Goal: Communication & Community: Answer question/provide support

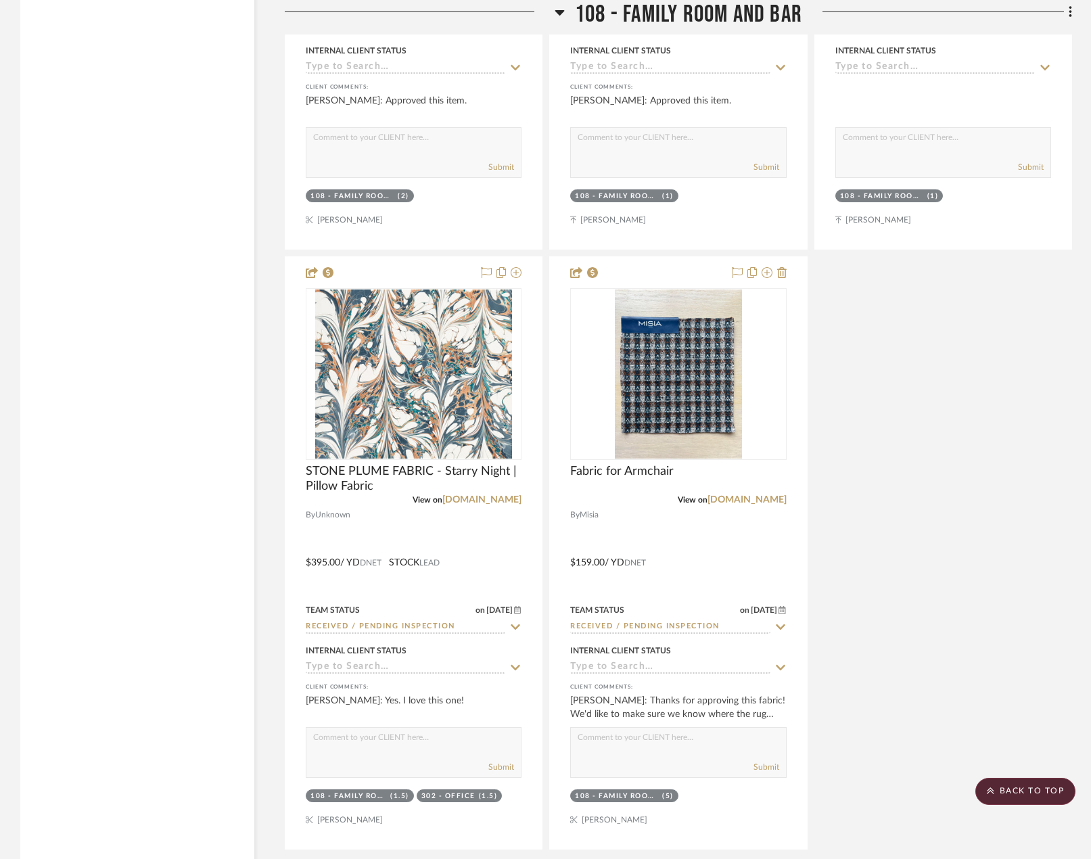
scroll to position [11051, 0]
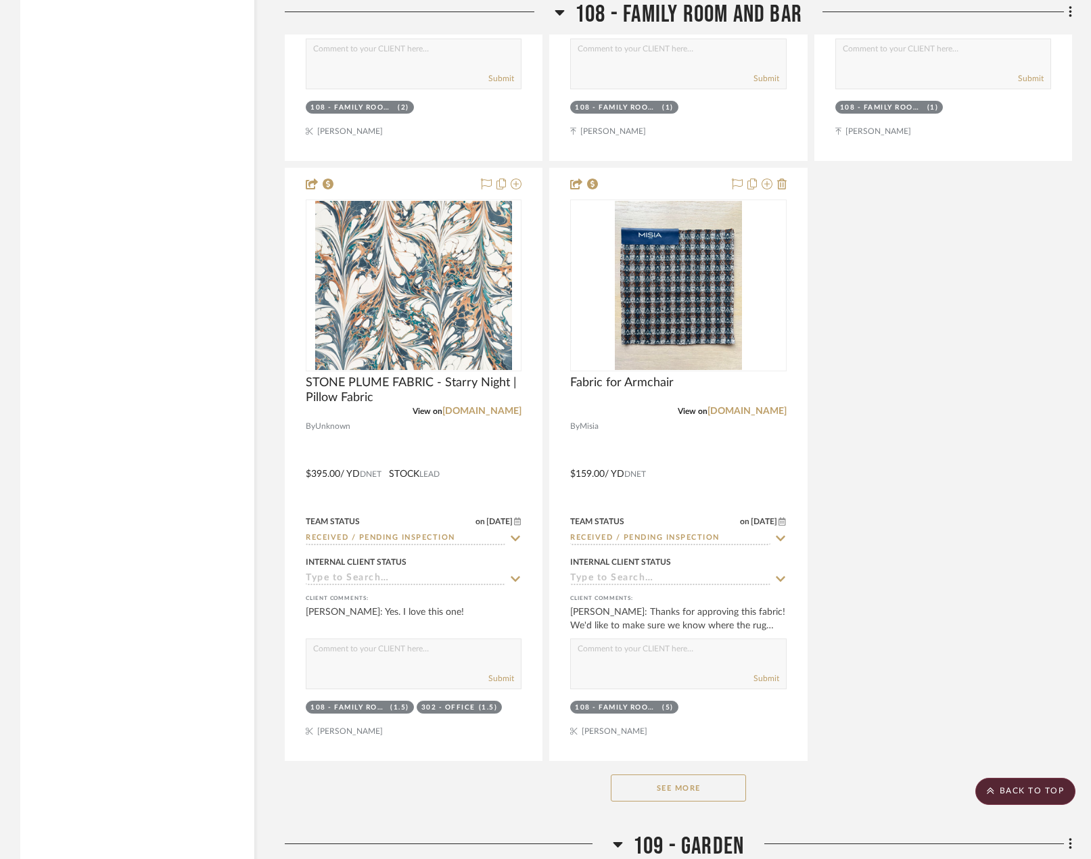
click at [654, 785] on button "See More" at bounding box center [678, 787] width 135 height 27
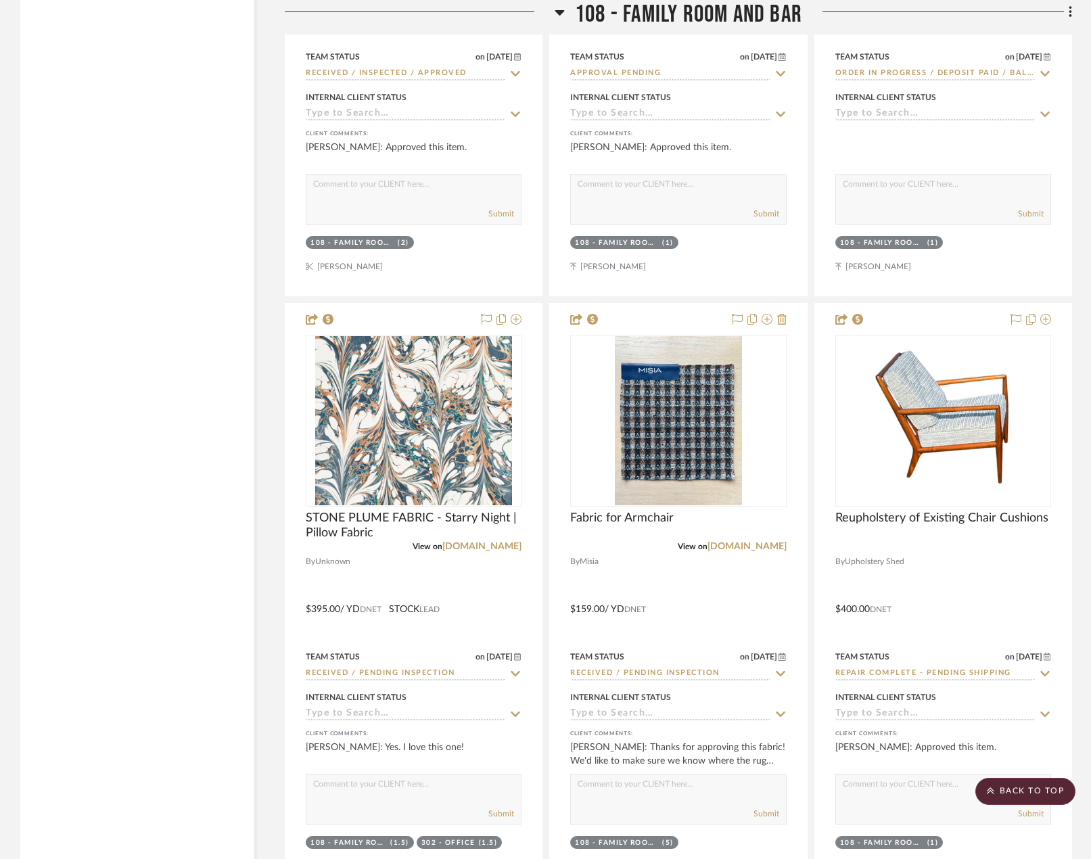
scroll to position [10442, 0]
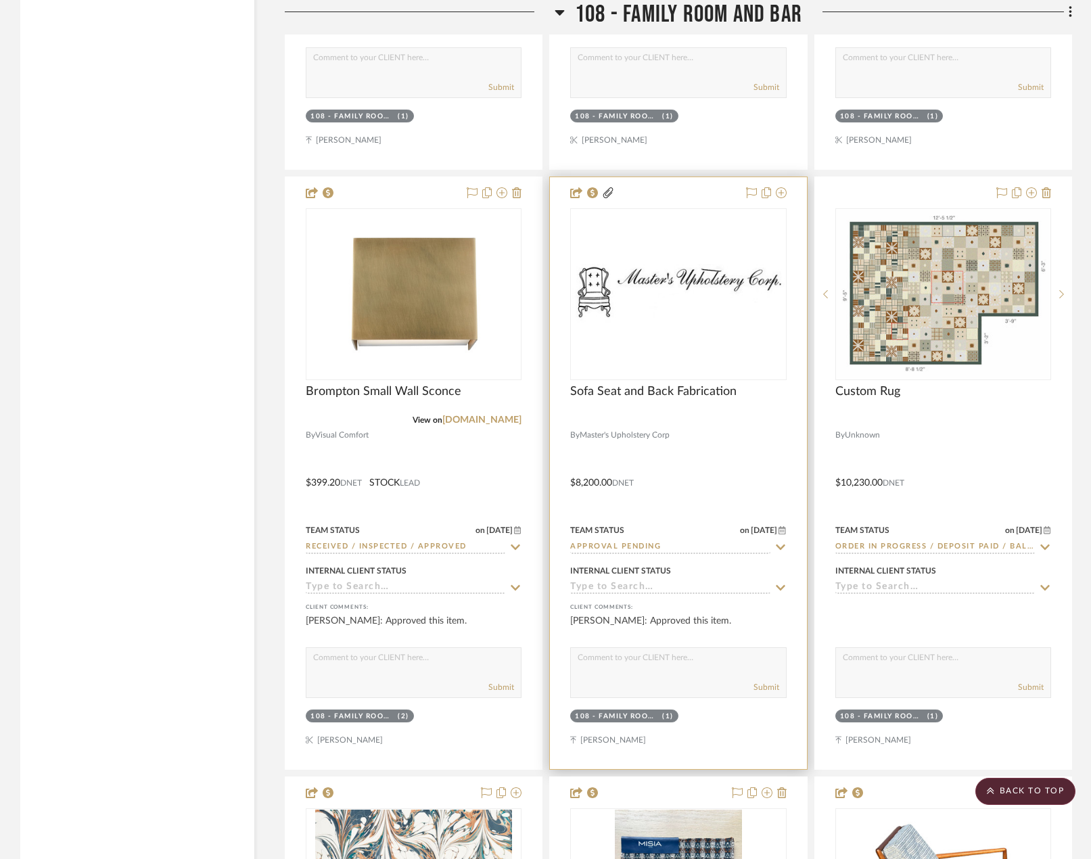
click at [713, 434] on div at bounding box center [678, 473] width 256 height 592
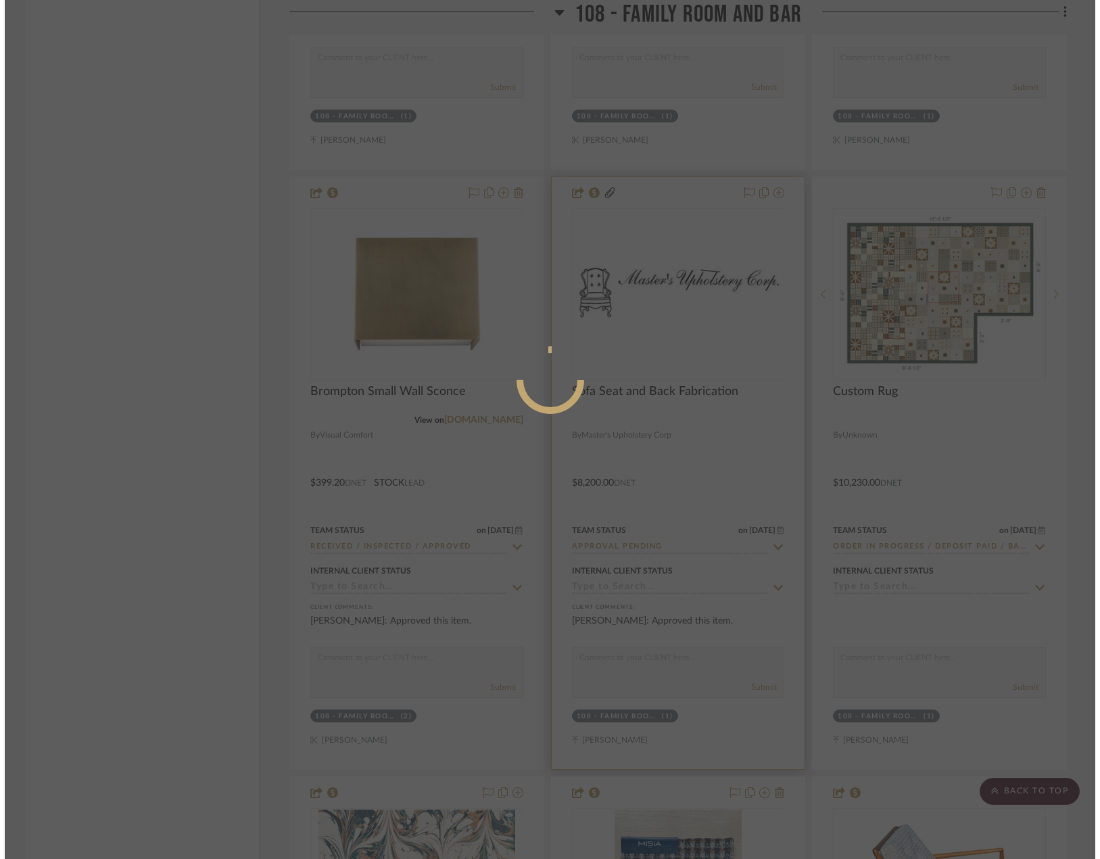
scroll to position [0, 0]
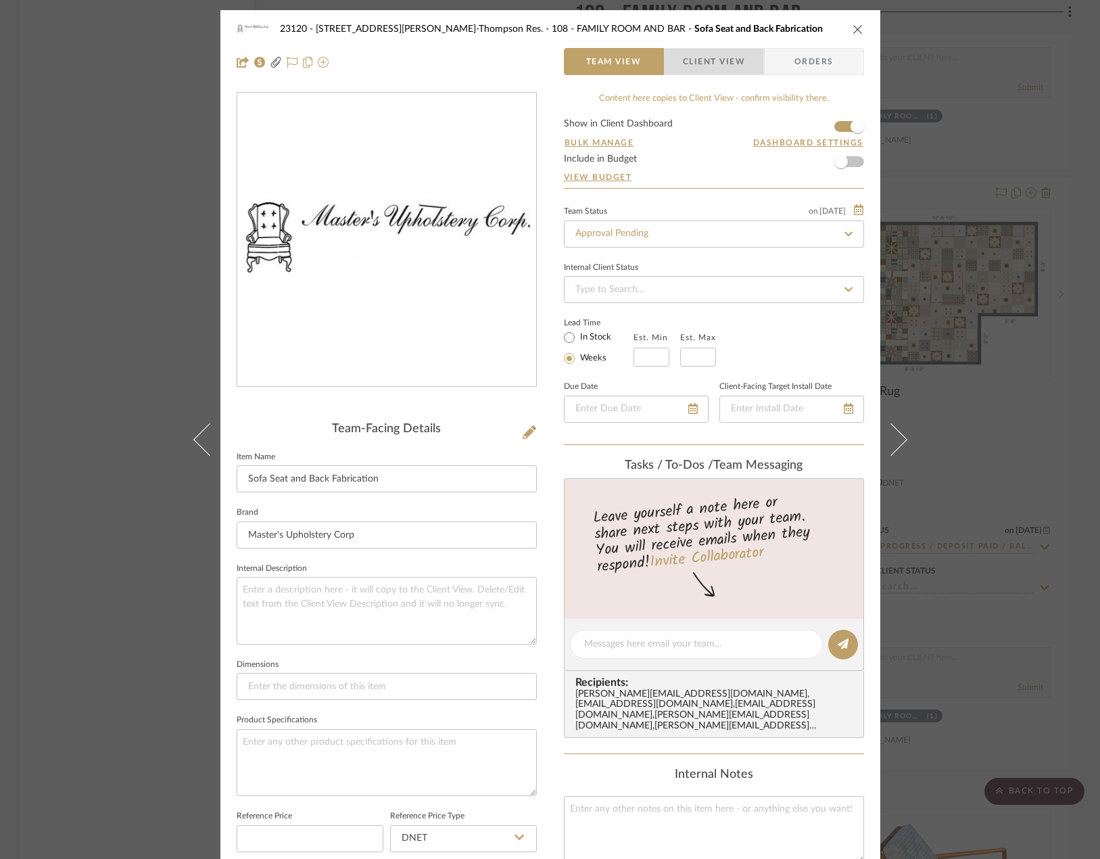
click at [690, 55] on span "Client View" at bounding box center [714, 61] width 62 height 27
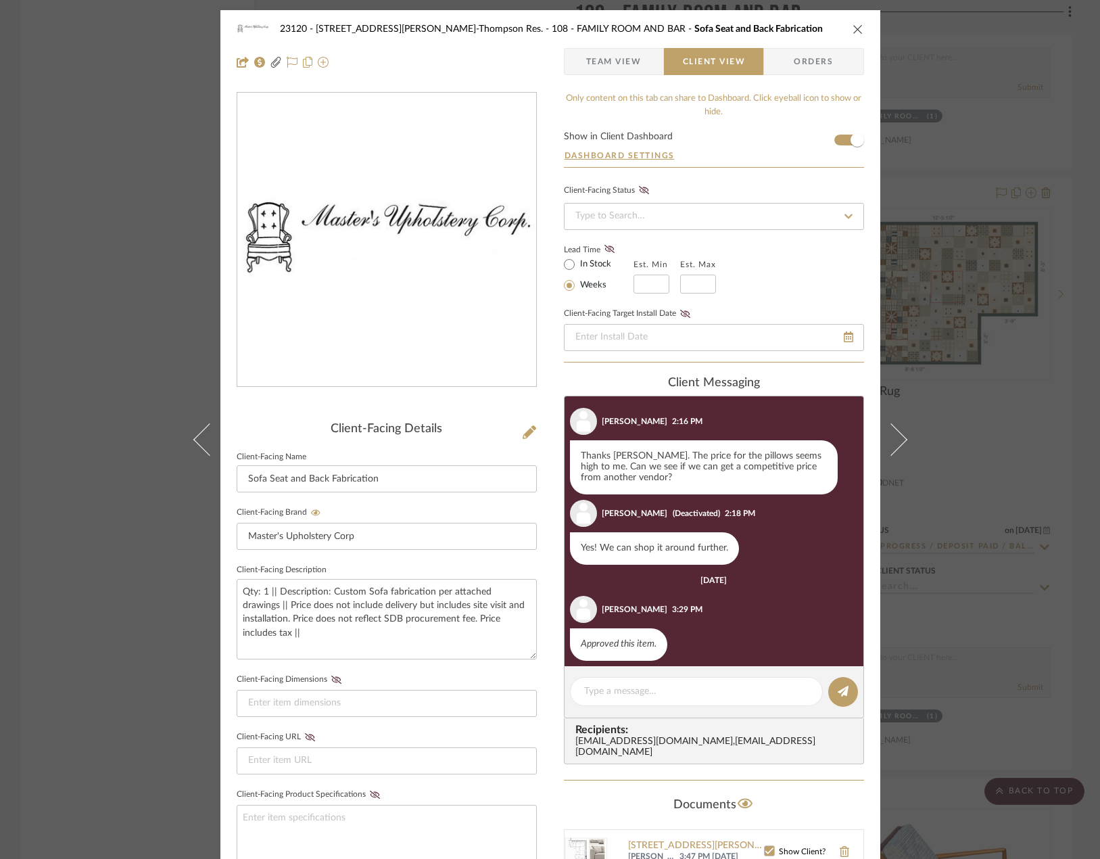
click at [593, 60] on span "Team View" at bounding box center [613, 61] width 55 height 27
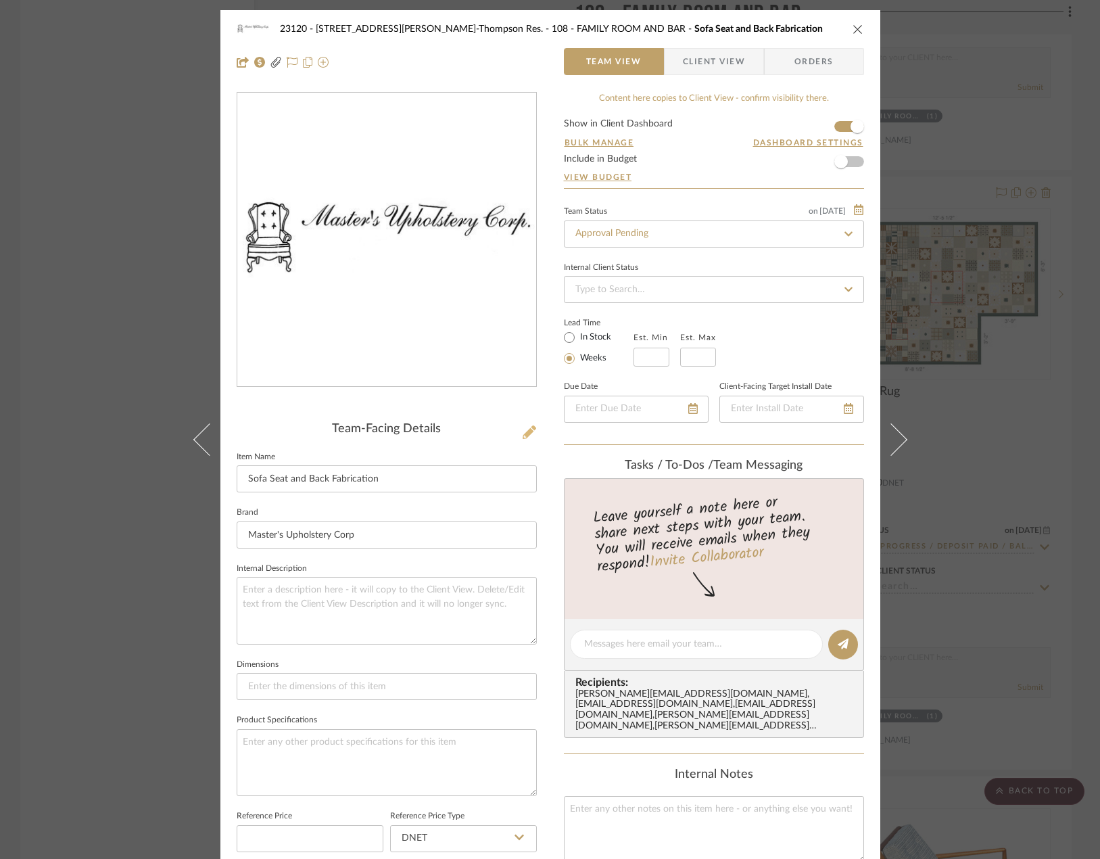
click at [523, 428] on icon at bounding box center [530, 432] width 14 height 14
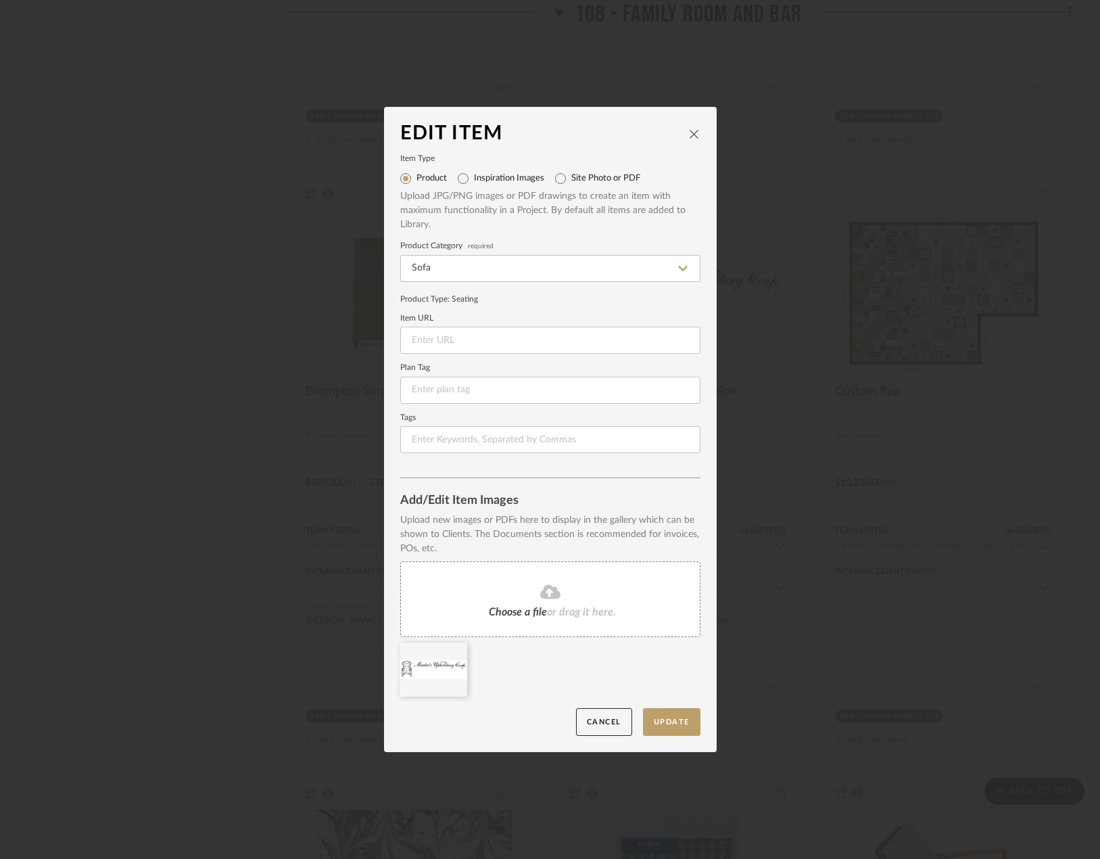
click at [555, 605] on div "Choose a file or drag it here." at bounding box center [550, 599] width 300 height 76
click at [452, 652] on icon at bounding box center [456, 651] width 9 height 11
click at [547, 612] on span "or drag it here." at bounding box center [581, 612] width 69 height 11
click at [676, 719] on button "Update" at bounding box center [671, 722] width 57 height 28
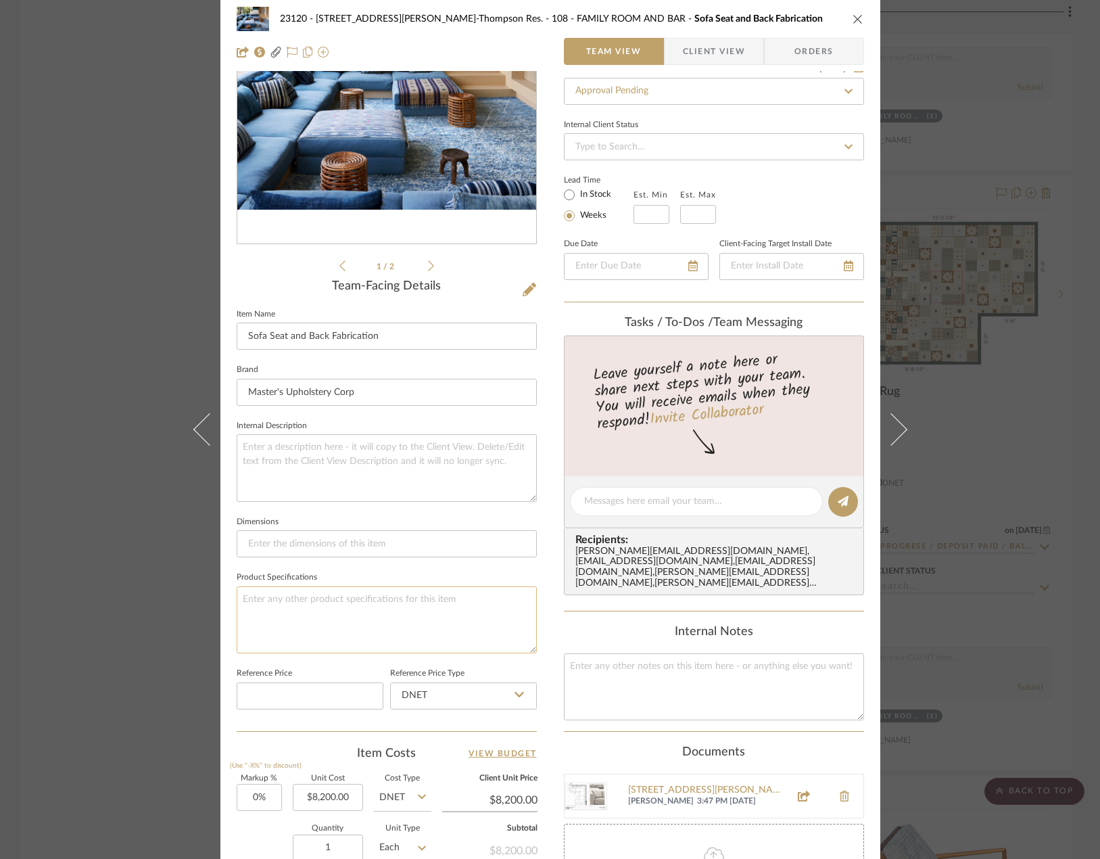
scroll to position [398, 0]
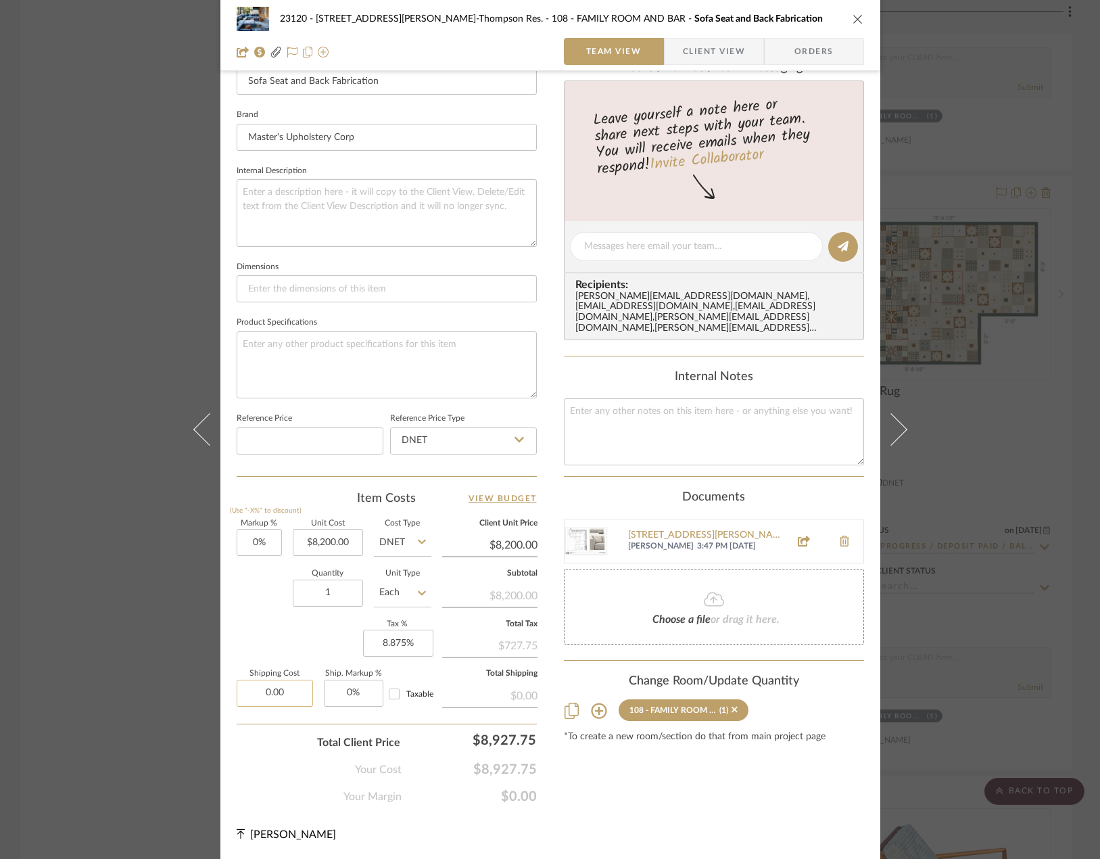
click at [285, 686] on input "0.00" at bounding box center [275, 693] width 76 height 27
type input "$850.00"
click at [252, 637] on div "Markup % (Use "-X%" to discount) 0% Unit Cost $8,200.00 Cost Type DNET Client U…" at bounding box center [387, 618] width 300 height 197
click at [331, 541] on input "8200.00" at bounding box center [328, 542] width 70 height 27
type input "$7,800.00"
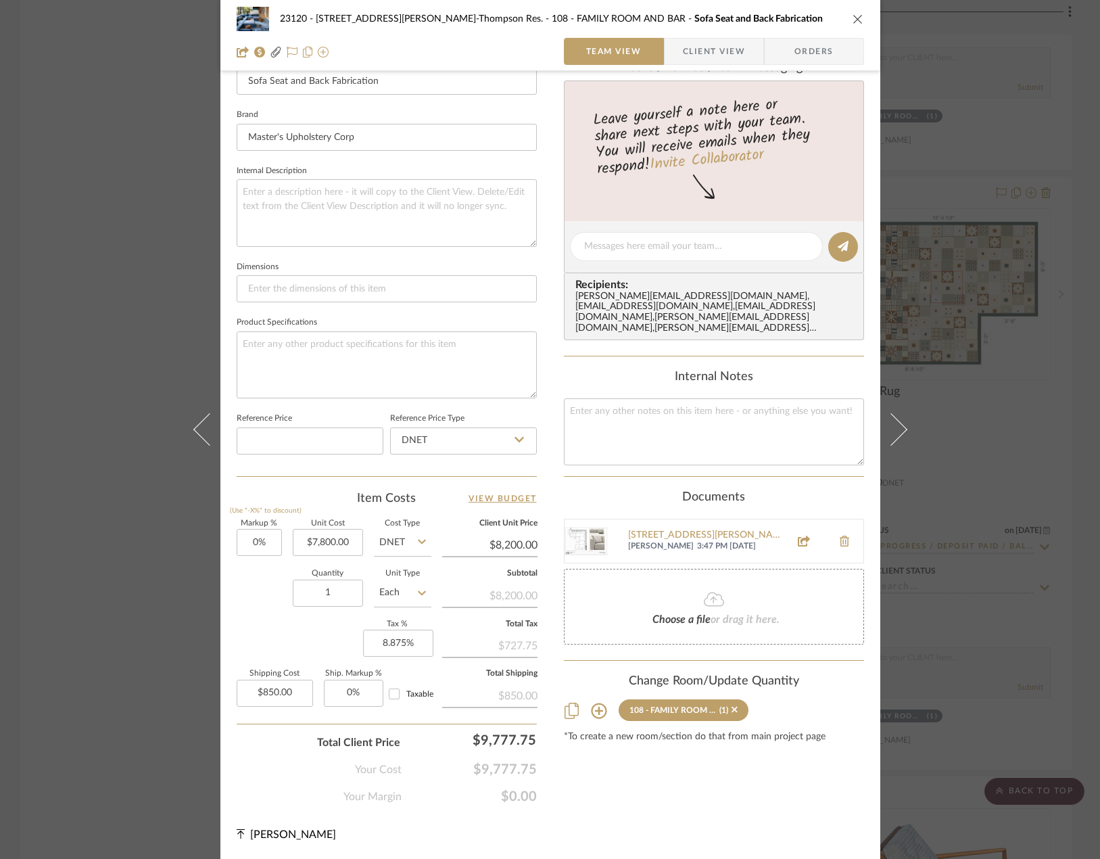
click at [271, 617] on div "Quantity 1 Unit Type Each" at bounding box center [334, 594] width 195 height 48
type input "$7,800.00"
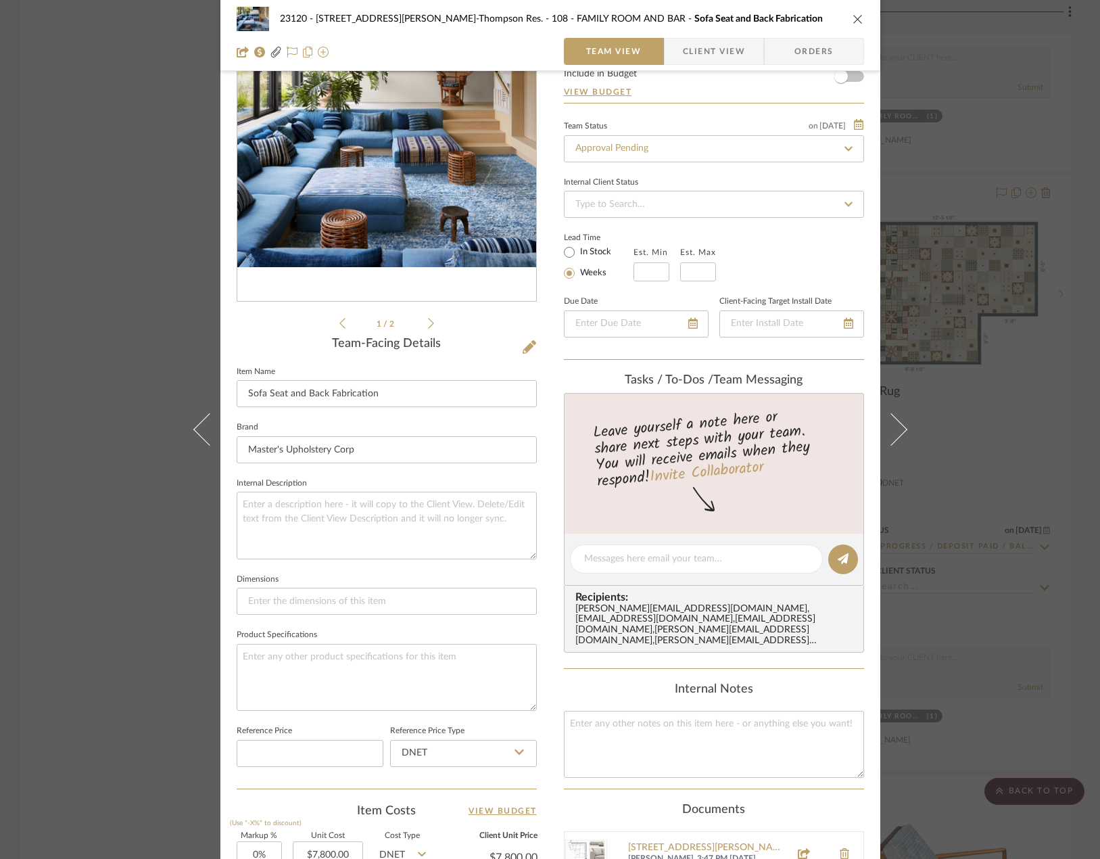
scroll to position [0, 0]
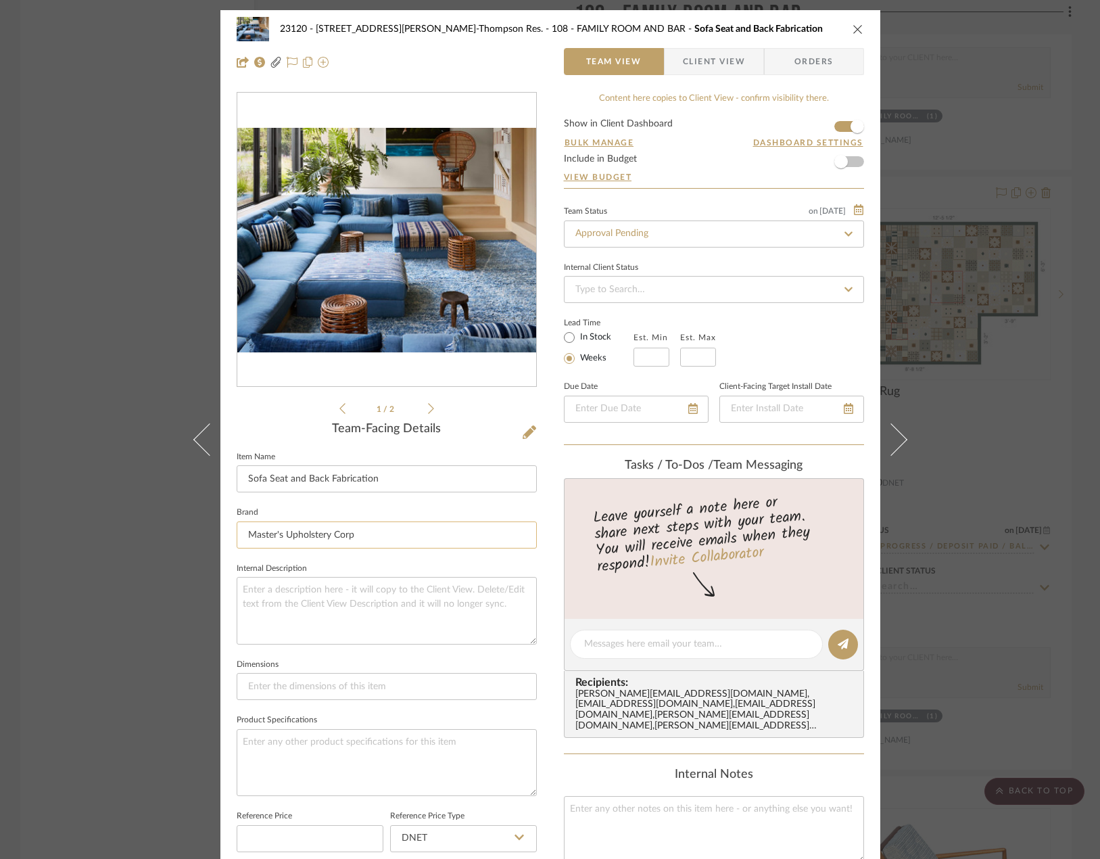
drag, startPoint x: 352, startPoint y: 540, endPoint x: 233, endPoint y: 521, distance: 120.4
click at [237, 521] on input "Master's Upholstery Corp" at bounding box center [387, 534] width 300 height 27
type input "Classic Sofa"
click at [328, 578] on mat-option "Classic Sofa" at bounding box center [382, 570] width 299 height 34
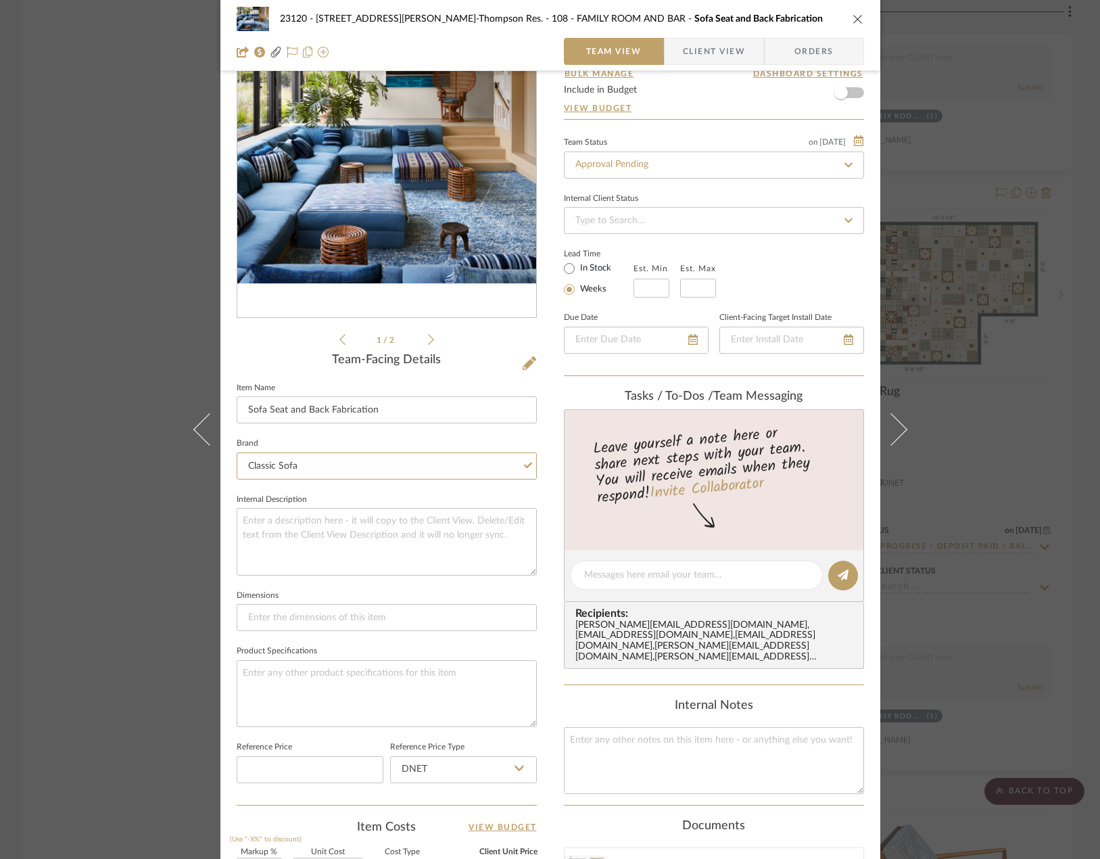
scroll to position [398, 0]
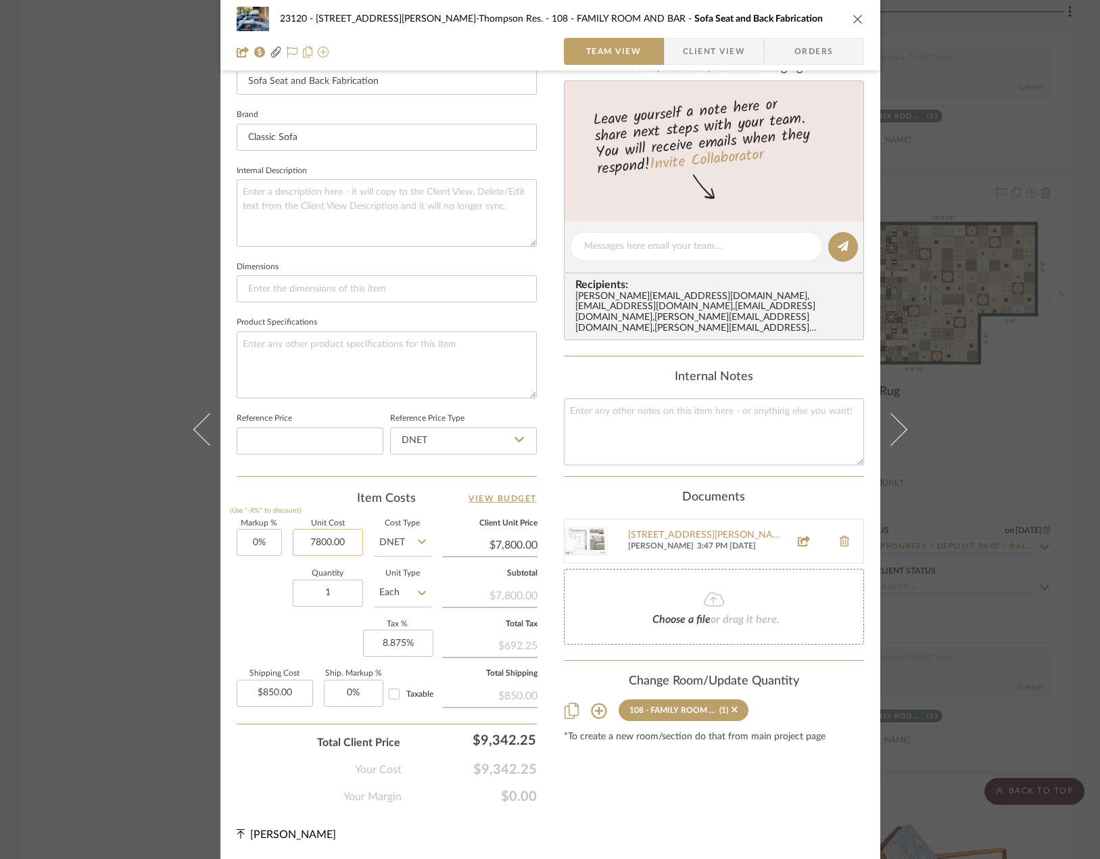
click at [354, 537] on input "7800.00" at bounding box center [328, 542] width 70 height 27
type input "$8,650.00"
type input "850.00"
click at [268, 696] on input "850.00" at bounding box center [275, 693] width 76 height 27
type input "$8,650.00"
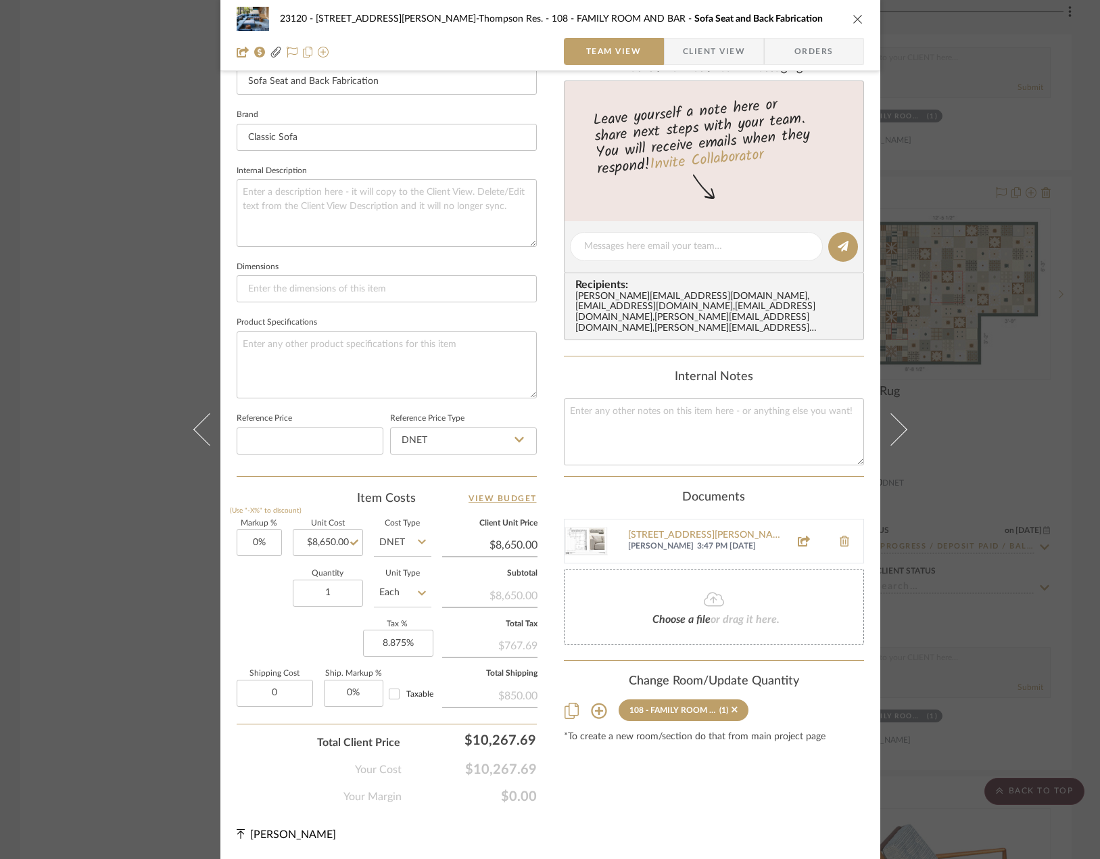
type input "$0.00"
click at [256, 647] on div "Markup % (Use "-X%" to discount) 0% Unit Cost $8,650.00 Cost Type DNET Client U…" at bounding box center [387, 618] width 300 height 197
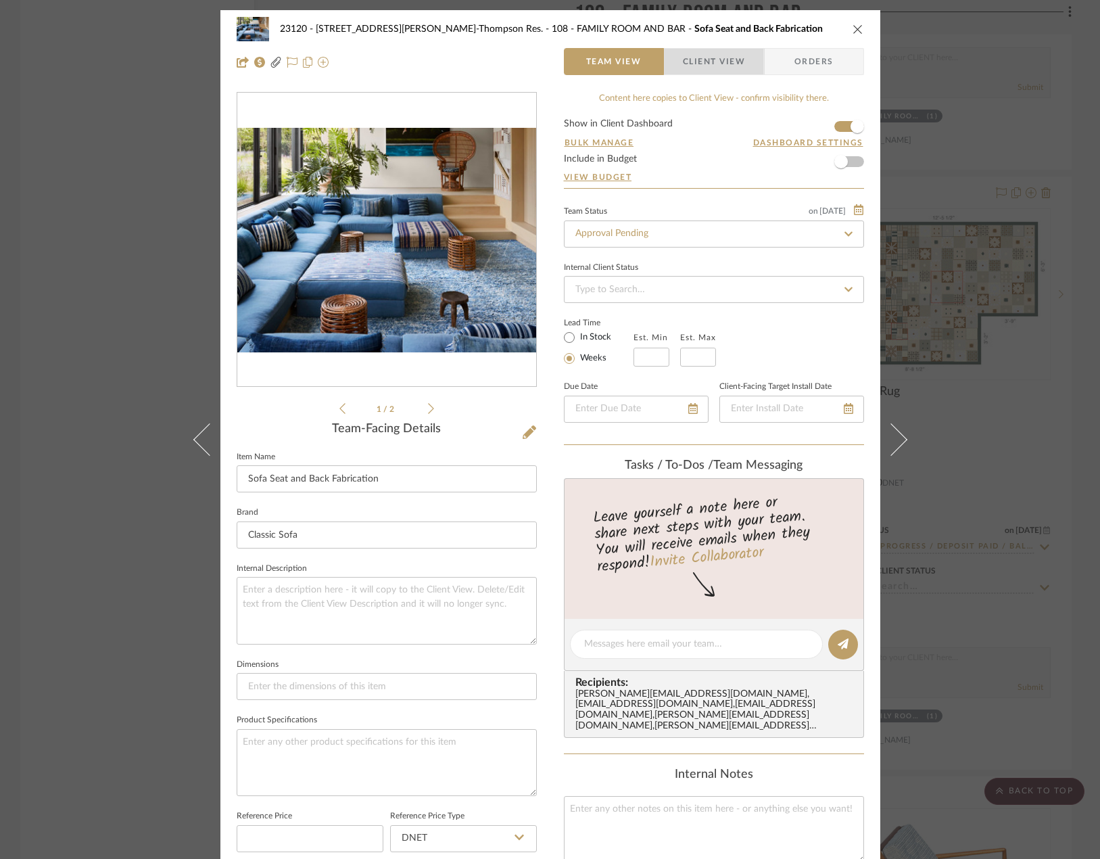
click at [711, 65] on span "Client View" at bounding box center [714, 61] width 62 height 27
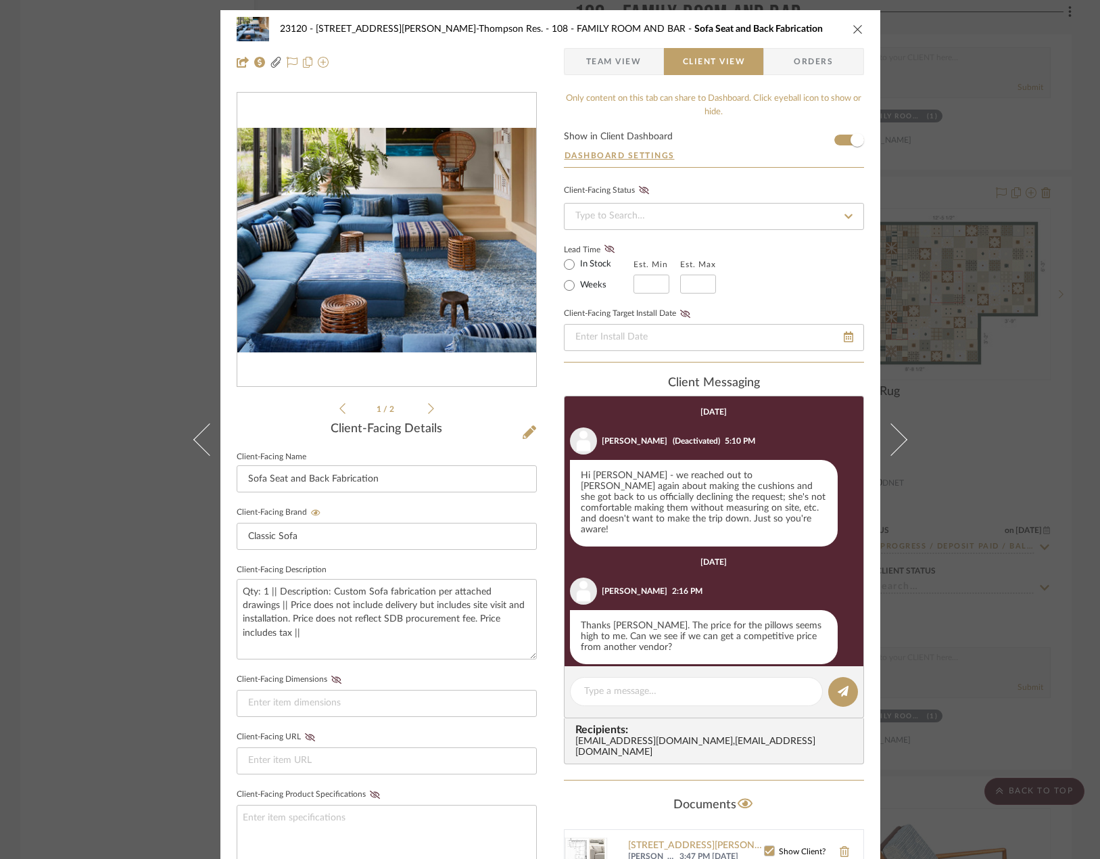
scroll to position [170, 0]
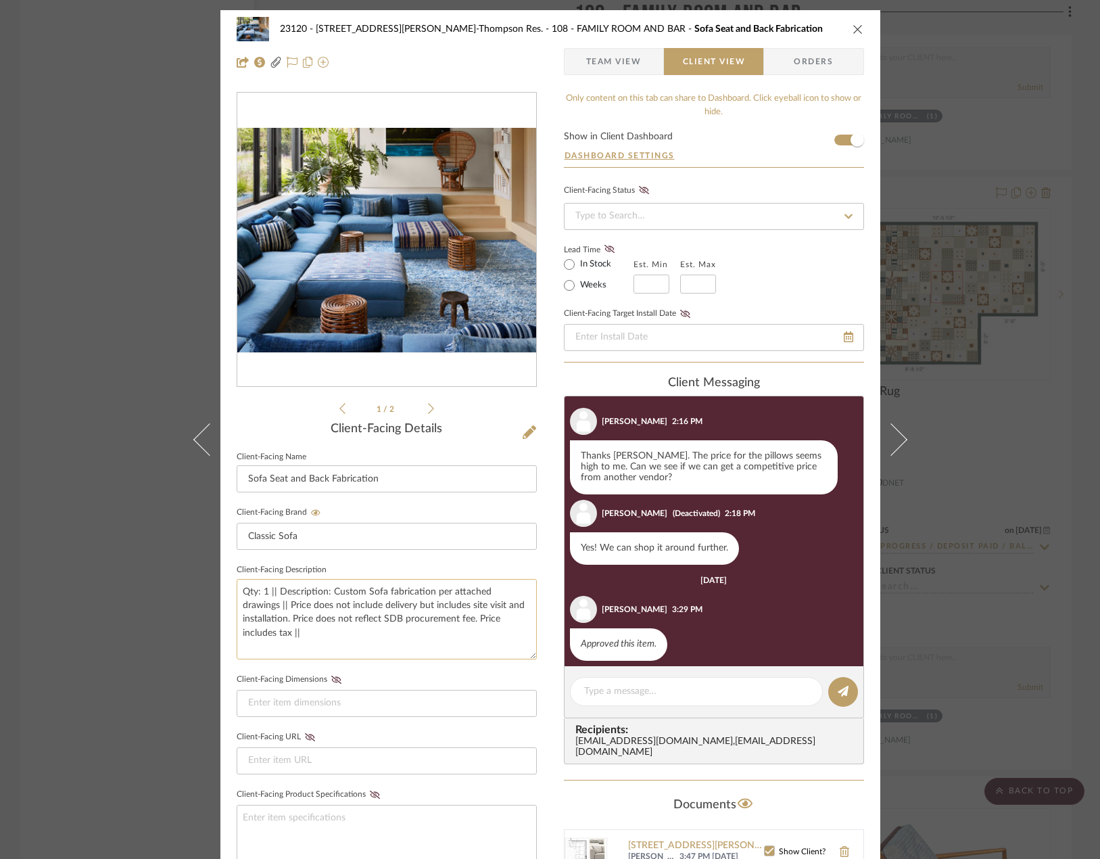
drag, startPoint x: 431, startPoint y: 592, endPoint x: 520, endPoint y: 593, distance: 89.3
click at [520, 593] on textarea "Qty: 1 || Description: Custom Sofa fabrication per attached drawings || Price d…" at bounding box center [387, 619] width 300 height 80
drag, startPoint x: 357, startPoint y: 605, endPoint x: 424, endPoint y: 612, distance: 67.3
click at [424, 612] on textarea "Qty: 1 || Description: Custom Sofa fabrication for built in sofa - loose cushio…" at bounding box center [387, 619] width 300 height 80
click at [425, 604] on textarea "Qty: 1 || Description: Custom Sofa fabrication for built in sofa - loose cushio…" at bounding box center [387, 619] width 300 height 80
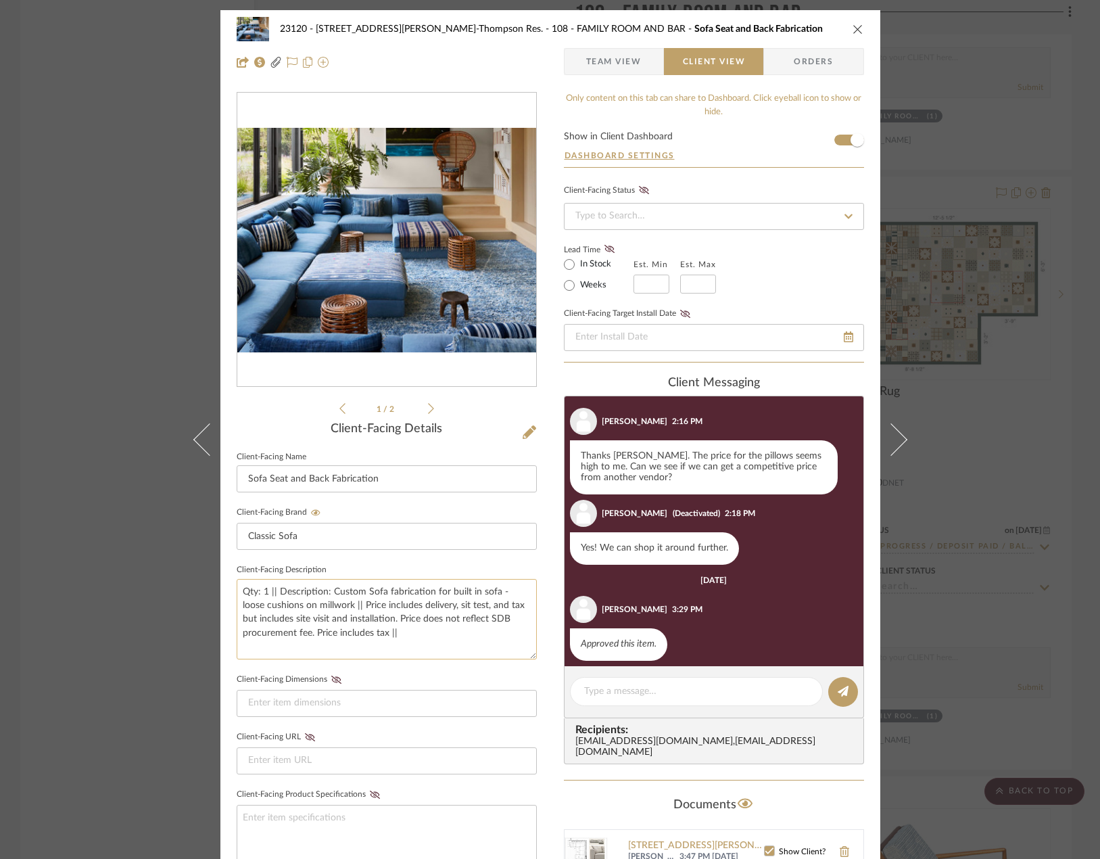
drag, startPoint x: 378, startPoint y: 620, endPoint x: 430, endPoint y: 608, distance: 53.5
click at [430, 608] on textarea "Qty: 1 || Description: Custom Sofa fabrication for built in sofa - loose cushio…" at bounding box center [387, 619] width 300 height 80
click at [310, 638] on textarea "Qty: 1 || Description: Custom Sofa fabrication for built in sofa - loose cushio…" at bounding box center [387, 619] width 300 height 80
drag, startPoint x: 444, startPoint y: 620, endPoint x: 471, endPoint y: 641, distance: 34.2
click at [471, 641] on textarea "Qty: 1 || Description: Custom Sofa fabrication for built in sofa - loose cushio…" at bounding box center [387, 619] width 300 height 80
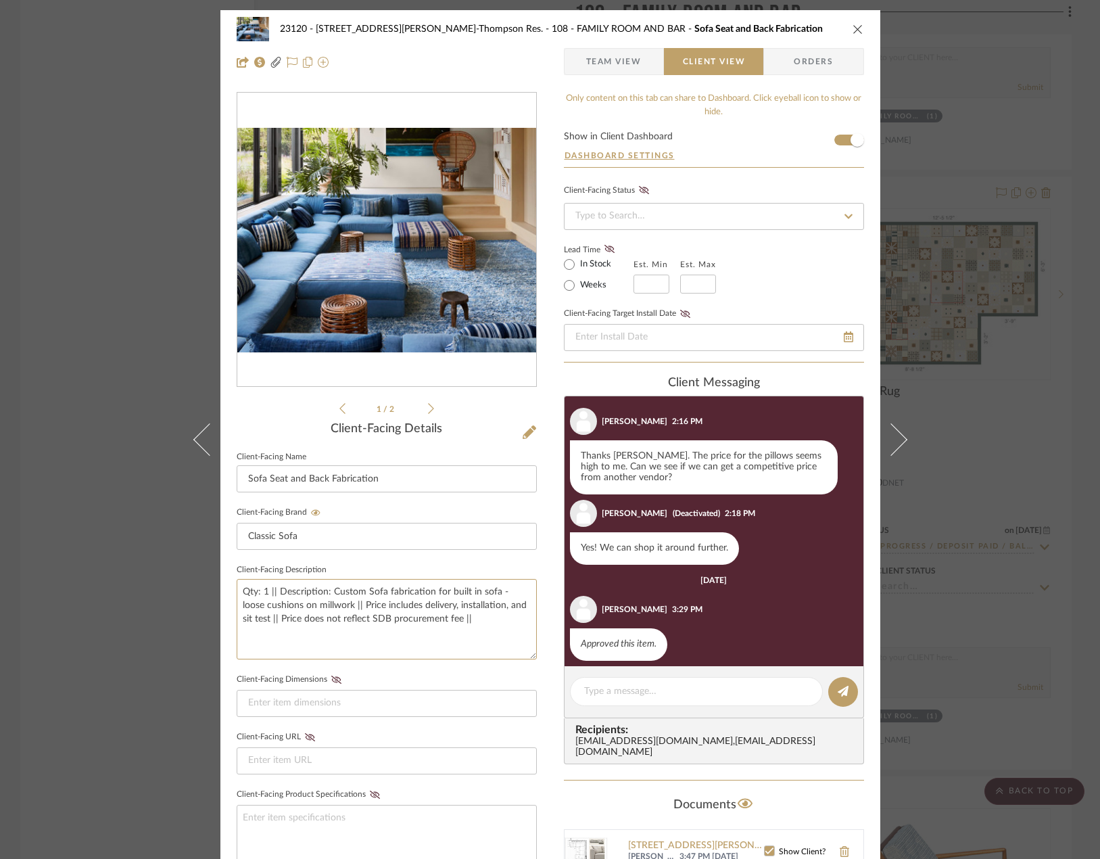
type textarea "Qty: 1 || Description: Custom Sofa fabrication for built in sofa - loose cushio…"
click at [540, 684] on div "23120 - 239 Dean St, Unwin-Thompson Res. 108 - FAMILY ROOM AND BAR Sofa Seat an…" at bounding box center [550, 573] width 660 height 1126
click at [335, 607] on textarea "Qty: 1 || Description: Custom Sofa fabrication for built in sofa - loose cushio…" at bounding box center [387, 619] width 300 height 80
type textarea "Qty: 1 || Description: Custom Sofa fabrication for built in sofa - loose cushio…"
click at [550, 689] on div "23120 - 239 Dean St, Unwin-Thompson Res. 108 - FAMILY ROOM AND BAR Sofa Seat an…" at bounding box center [550, 573] width 660 height 1126
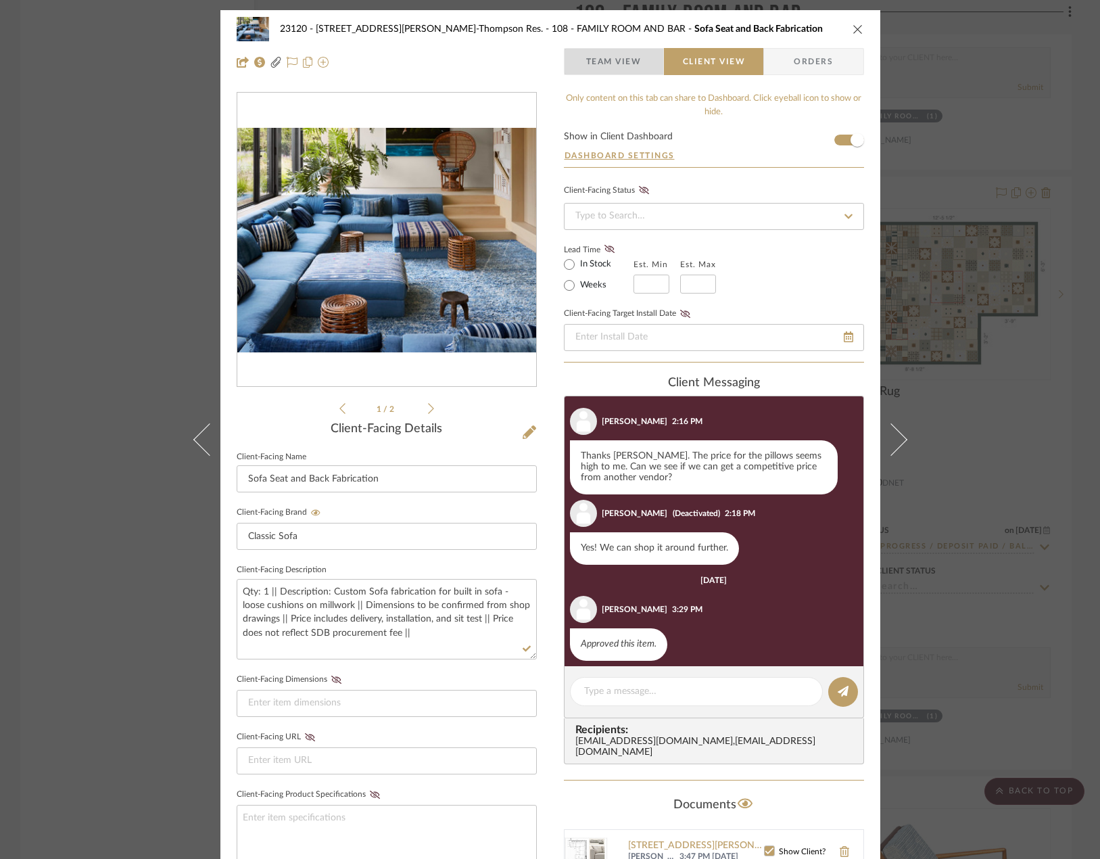
click at [611, 66] on span "Team View" at bounding box center [613, 61] width 55 height 27
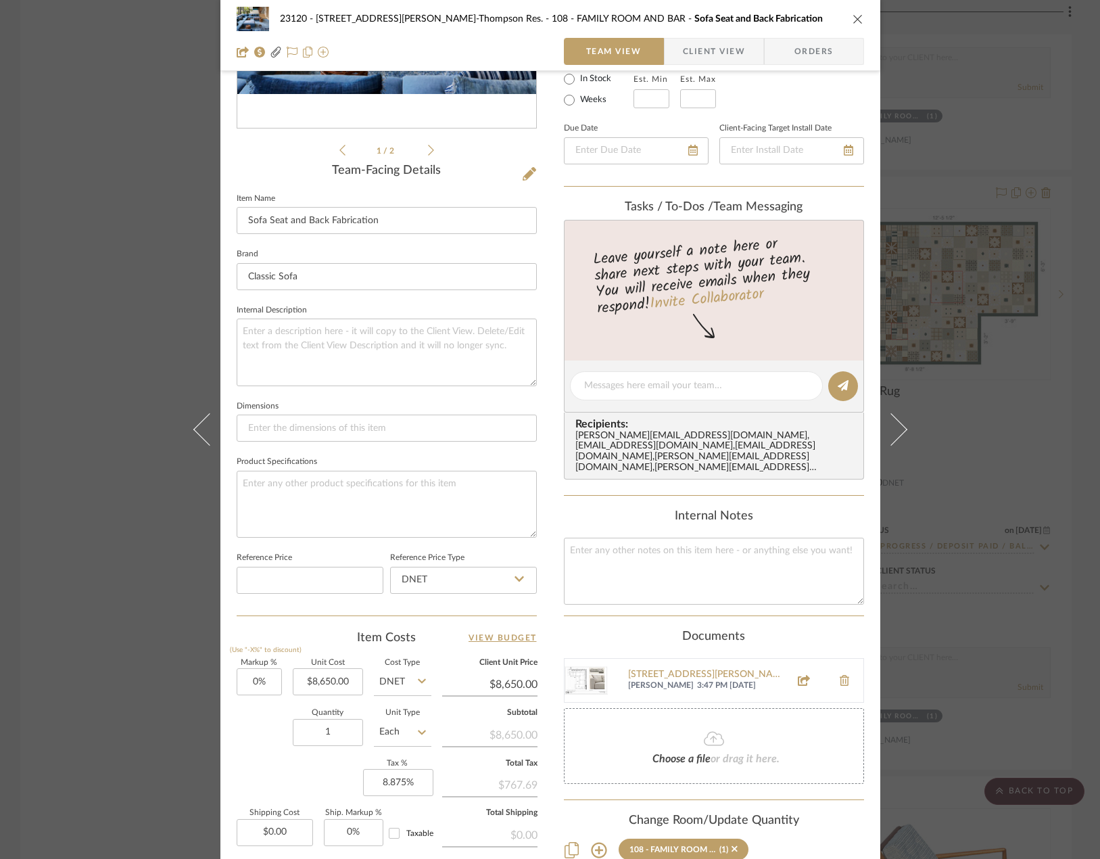
scroll to position [398, 0]
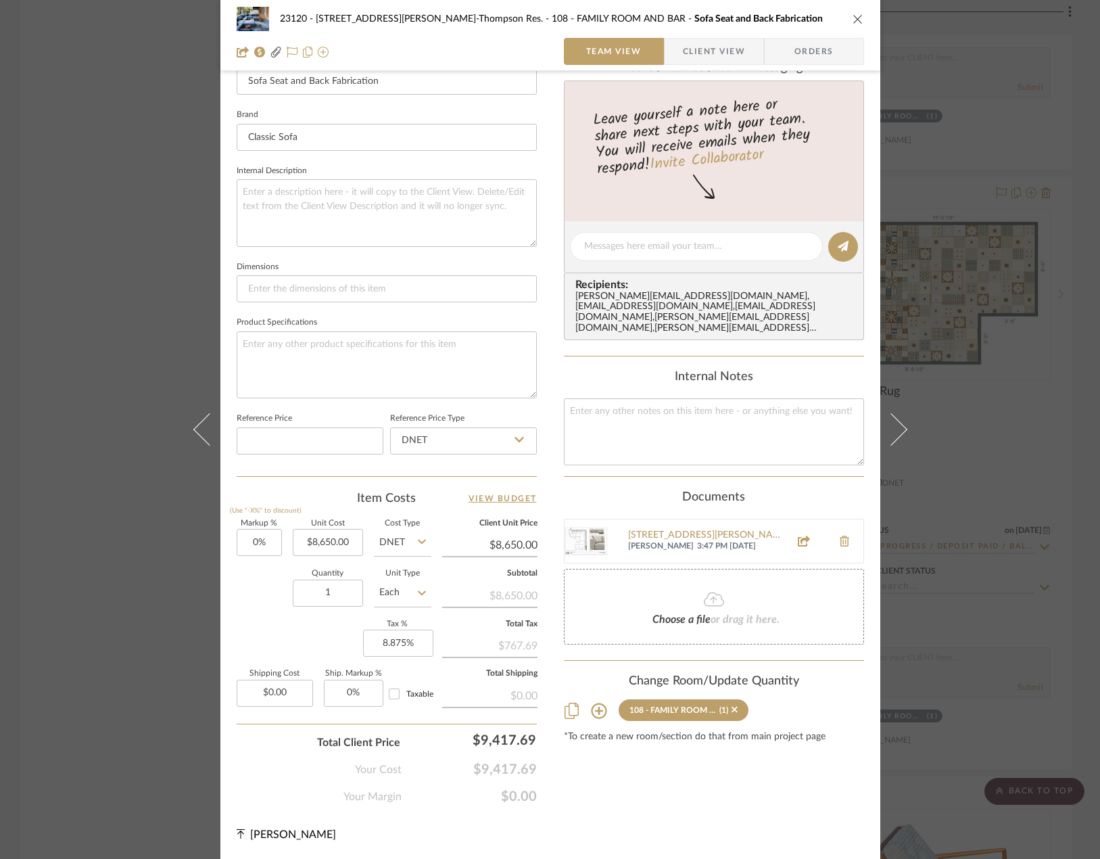
click at [695, 41] on span "Client View" at bounding box center [714, 51] width 62 height 27
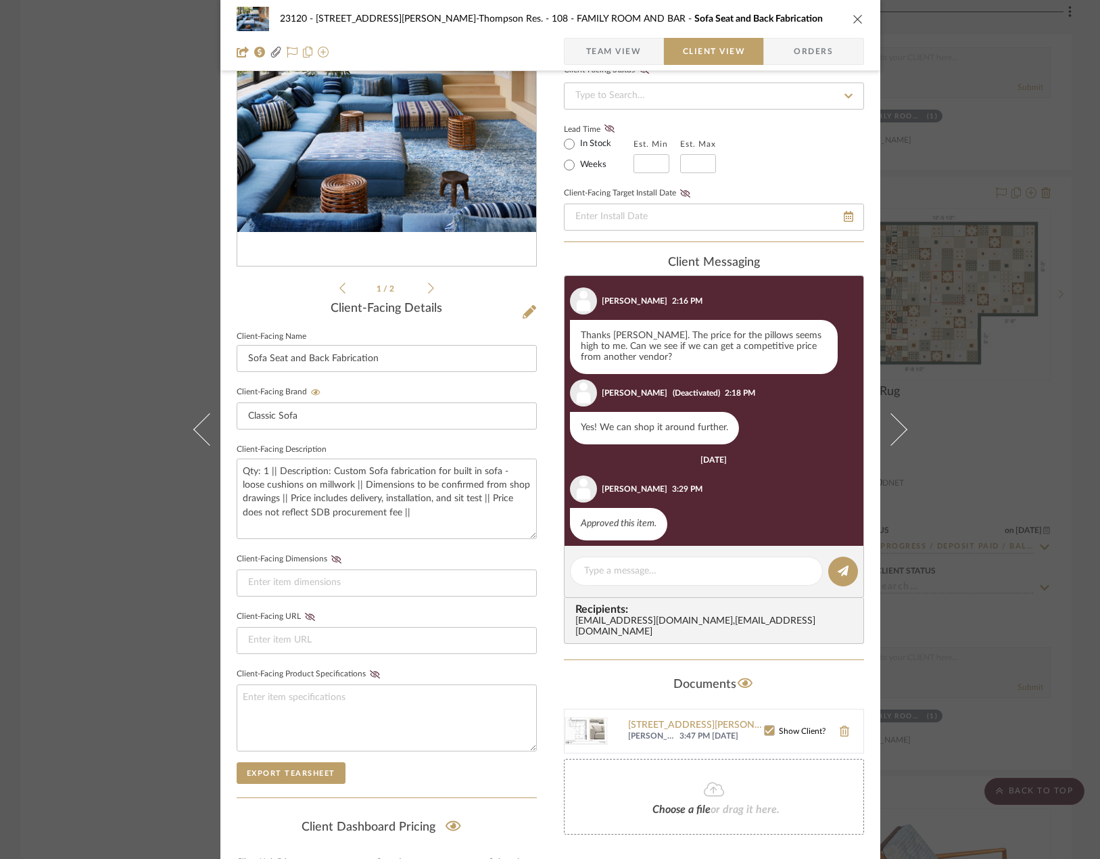
scroll to position [7, 0]
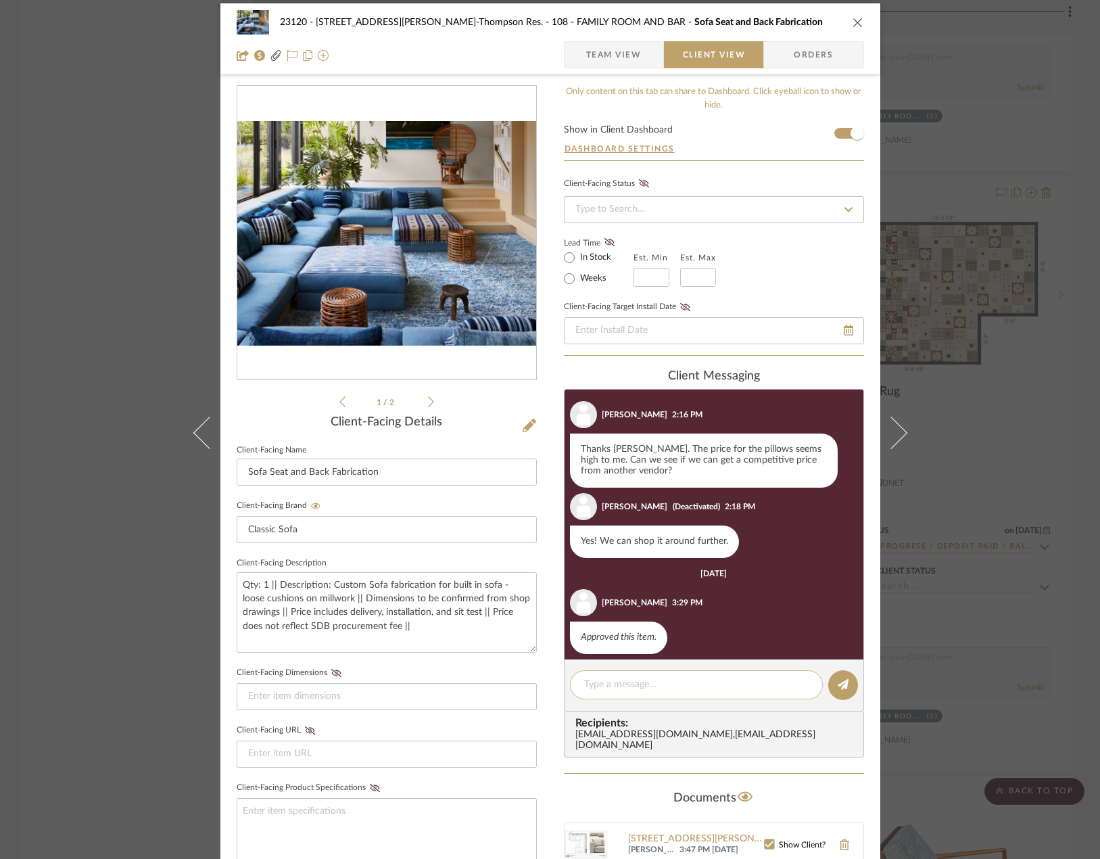
click at [611, 686] on textarea at bounding box center [696, 685] width 225 height 14
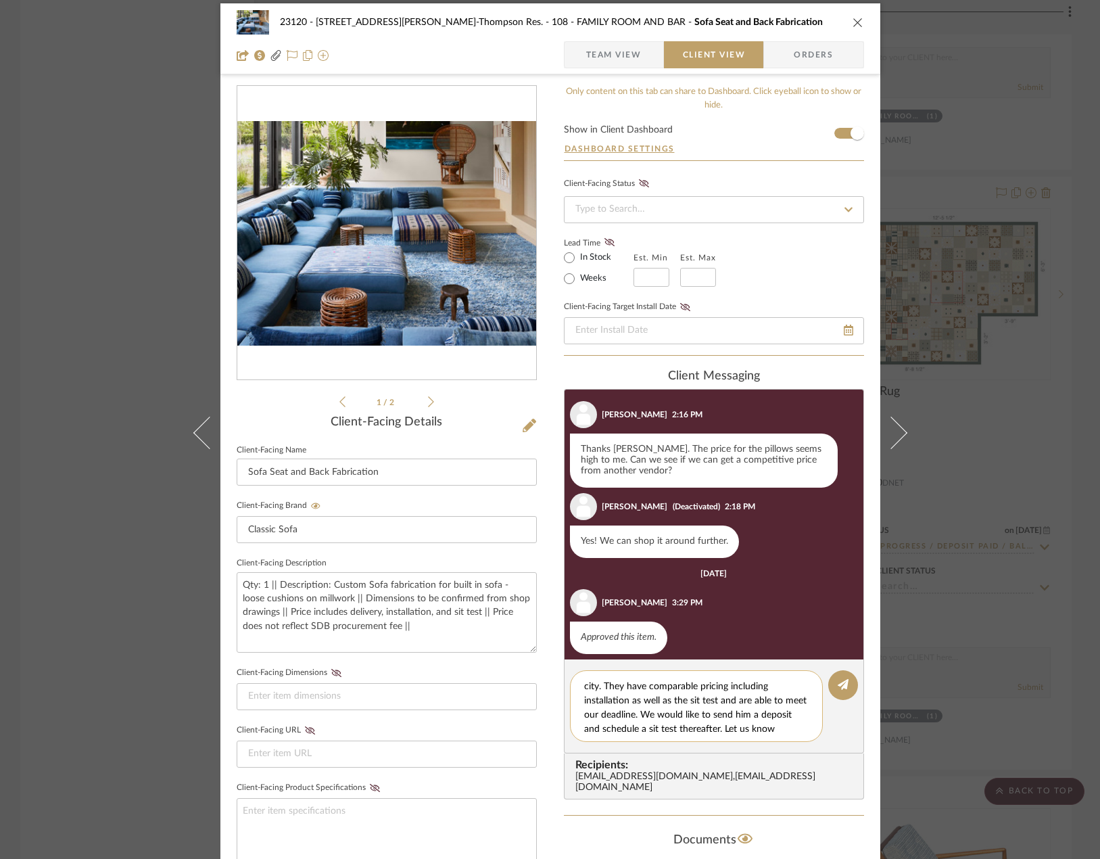
scroll to position [55, 0]
click at [718, 717] on textarea "Hi Stephanie! The upholsterer we planned to use is now unable to take this part…" at bounding box center [701, 706] width 235 height 57
drag, startPoint x: 720, startPoint y: 728, endPoint x: 550, endPoint y: 644, distance: 189.9
click at [550, 644] on div "23120 - 239 Dean St, Unwin-Thompson Res. 108 - FAMILY ROOM AND BAR Sofa Seat an…" at bounding box center [550, 566] width 660 height 1126
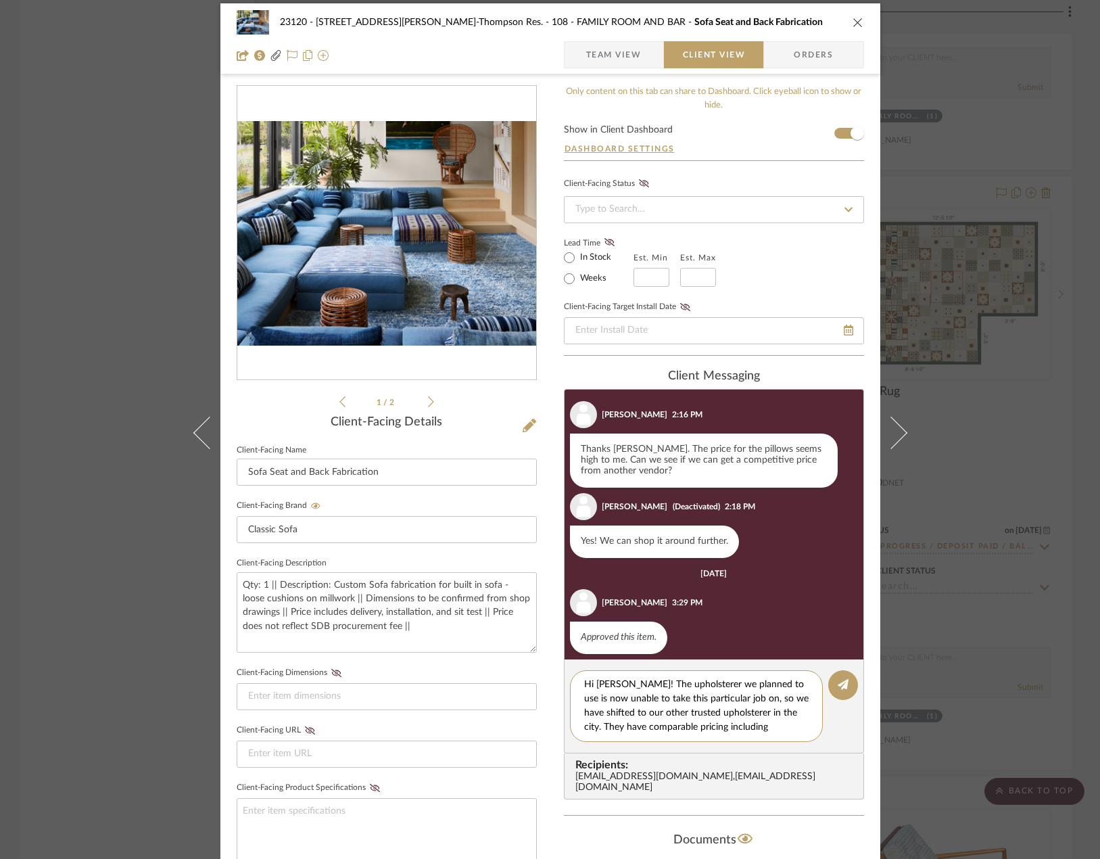
paste textarea "Just a heads up, the upholsterer we planned to use is now unable to take this p…"
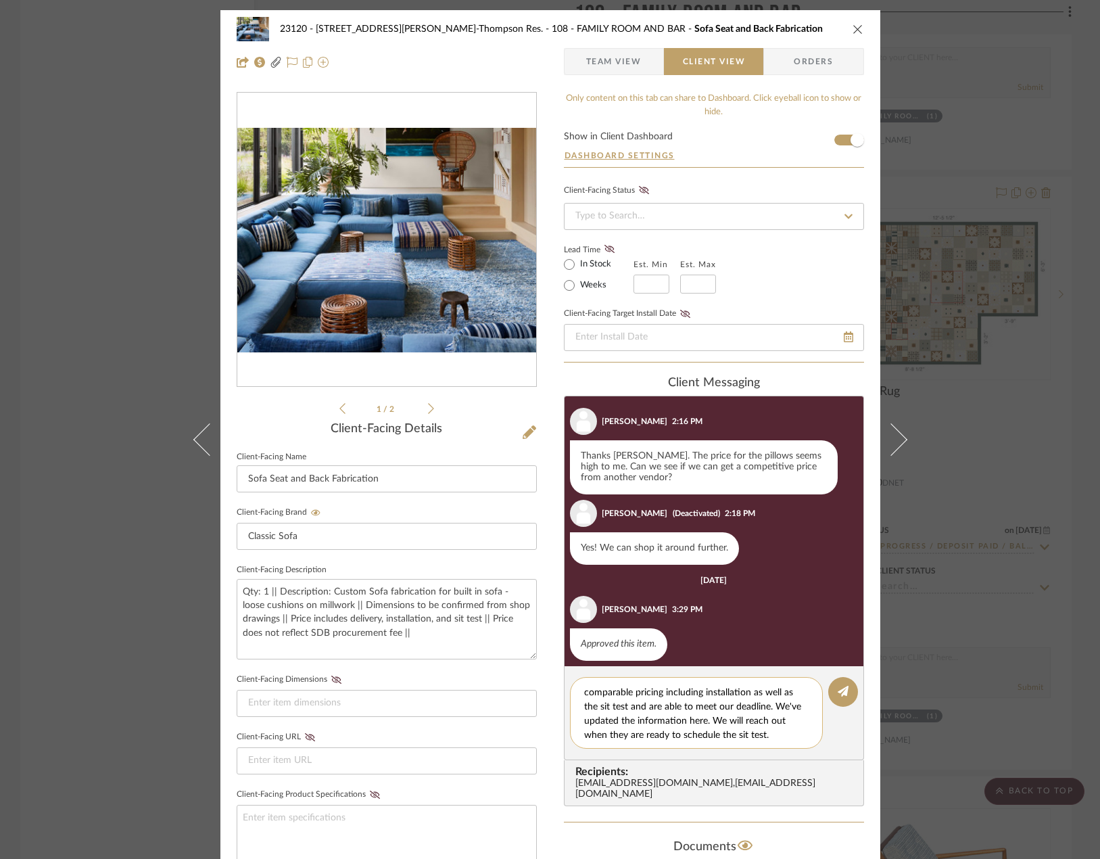
scroll to position [57, 0]
type textarea "Hi Stephanie! Just a heads up, the upholsterer we planned to use is now unable …"
click at [838, 689] on icon at bounding box center [843, 691] width 11 height 11
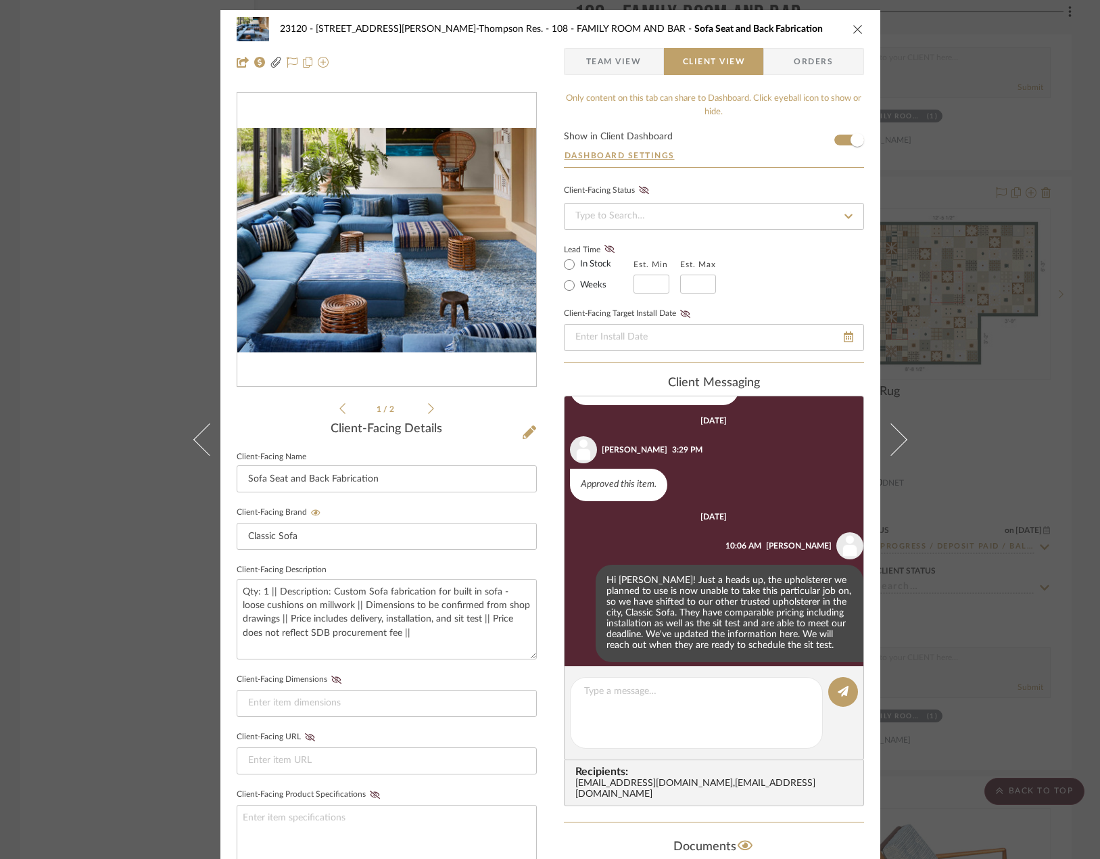
scroll to position [330, 0]
click at [594, 60] on span "Team View" at bounding box center [613, 61] width 55 height 27
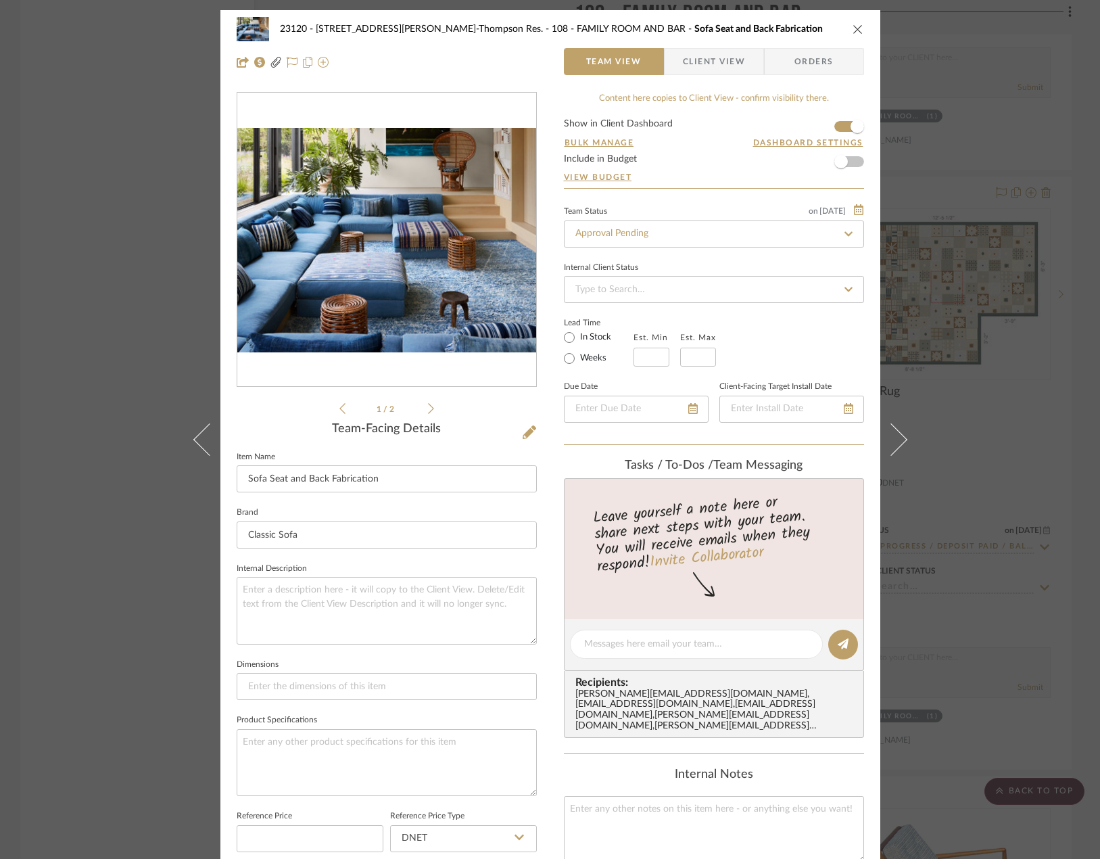
click at [683, 66] on span "Client View" at bounding box center [714, 61] width 62 height 27
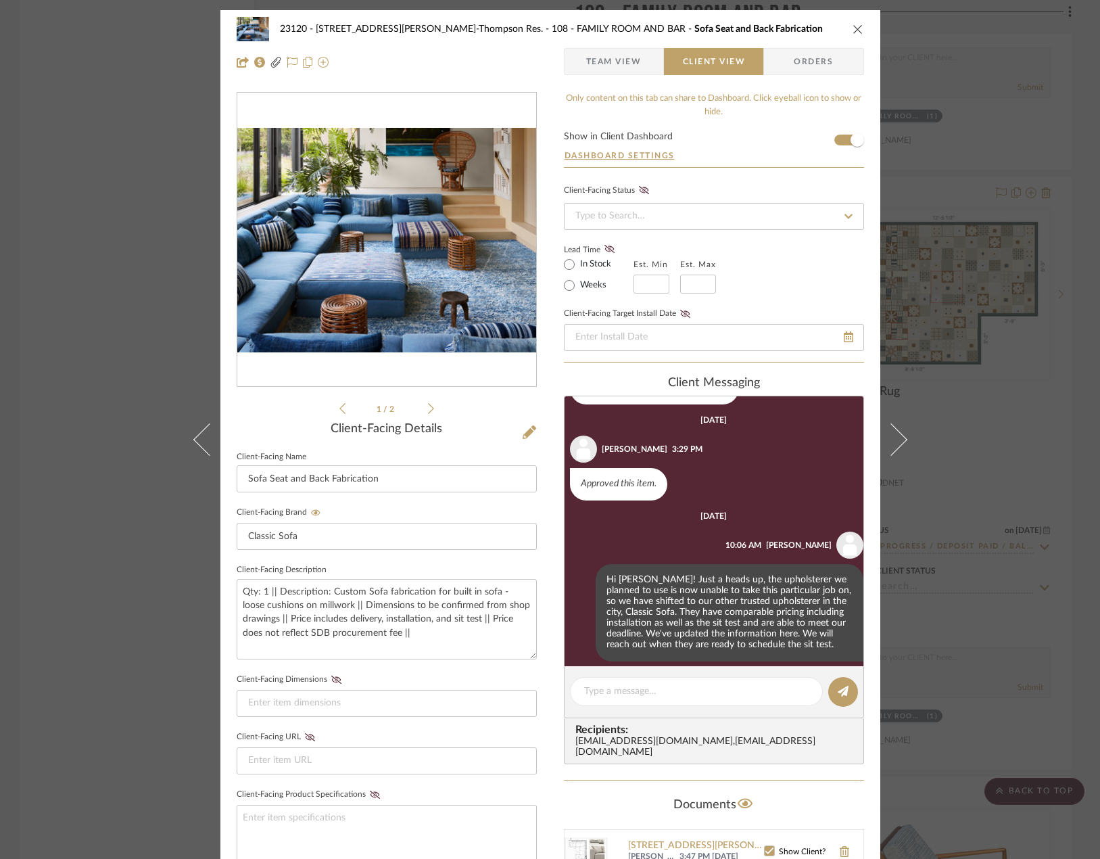
click at [64, 293] on div "23120 - 239 Dean St, Unwin-Thompson Res. 108 - FAMILY ROOM AND BAR Sofa Seat an…" at bounding box center [550, 429] width 1100 height 859
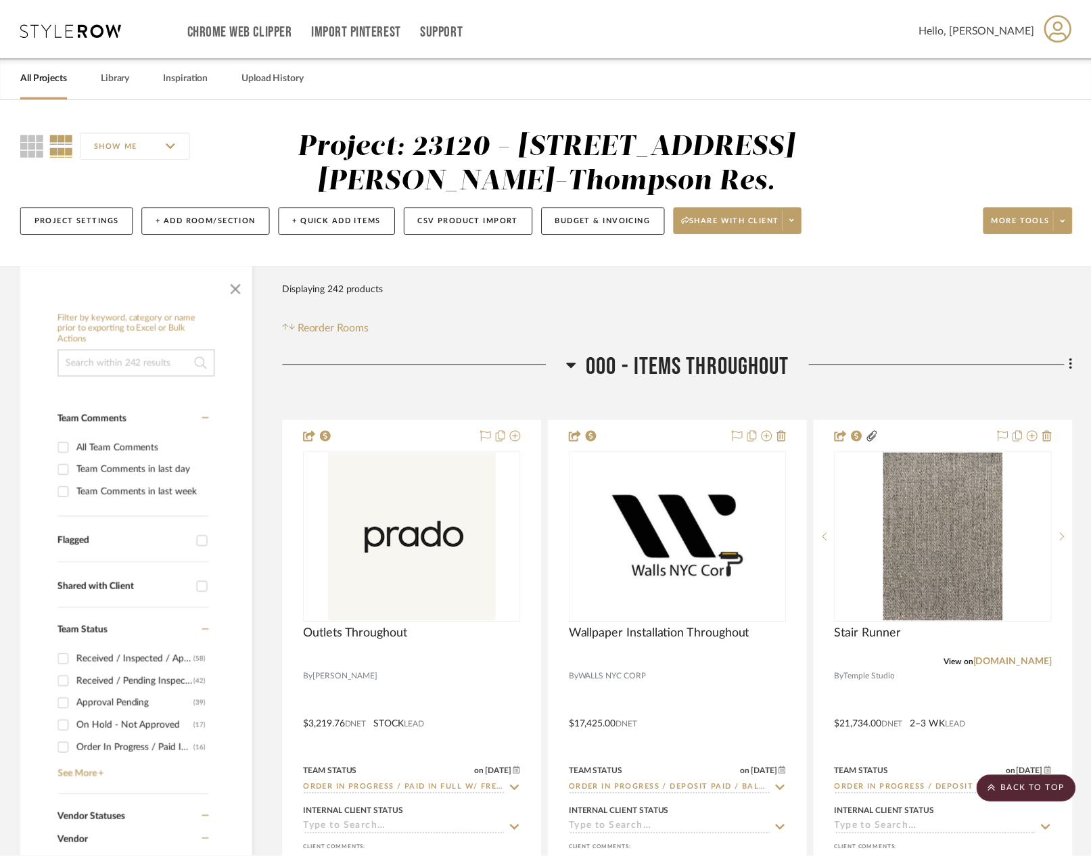
scroll to position [10442, 0]
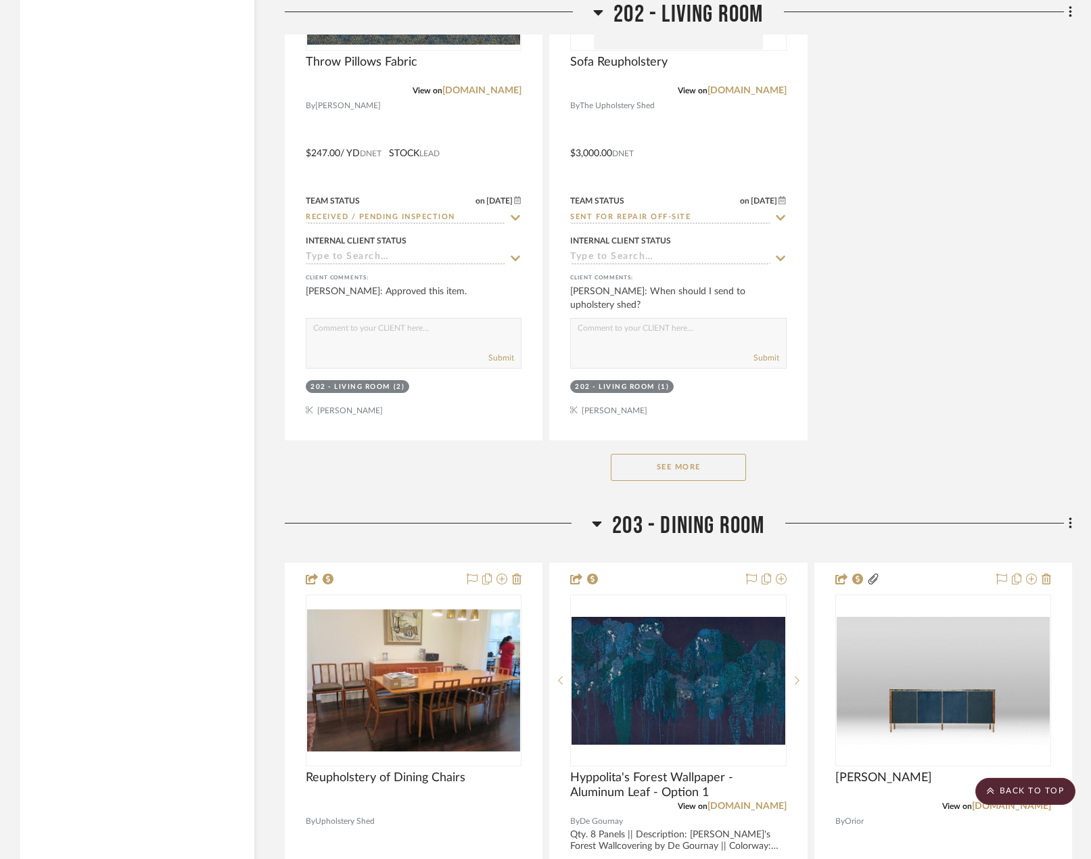
scroll to position [16551, 0]
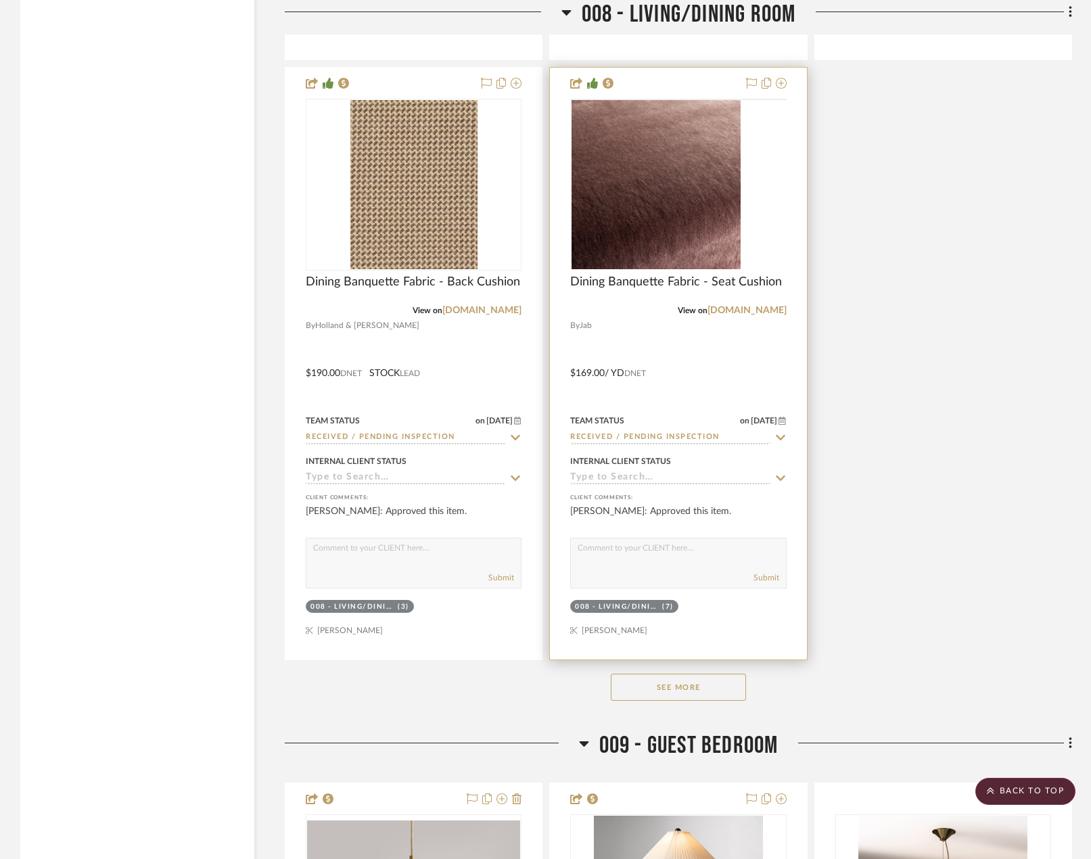
scroll to position [12987, 0]
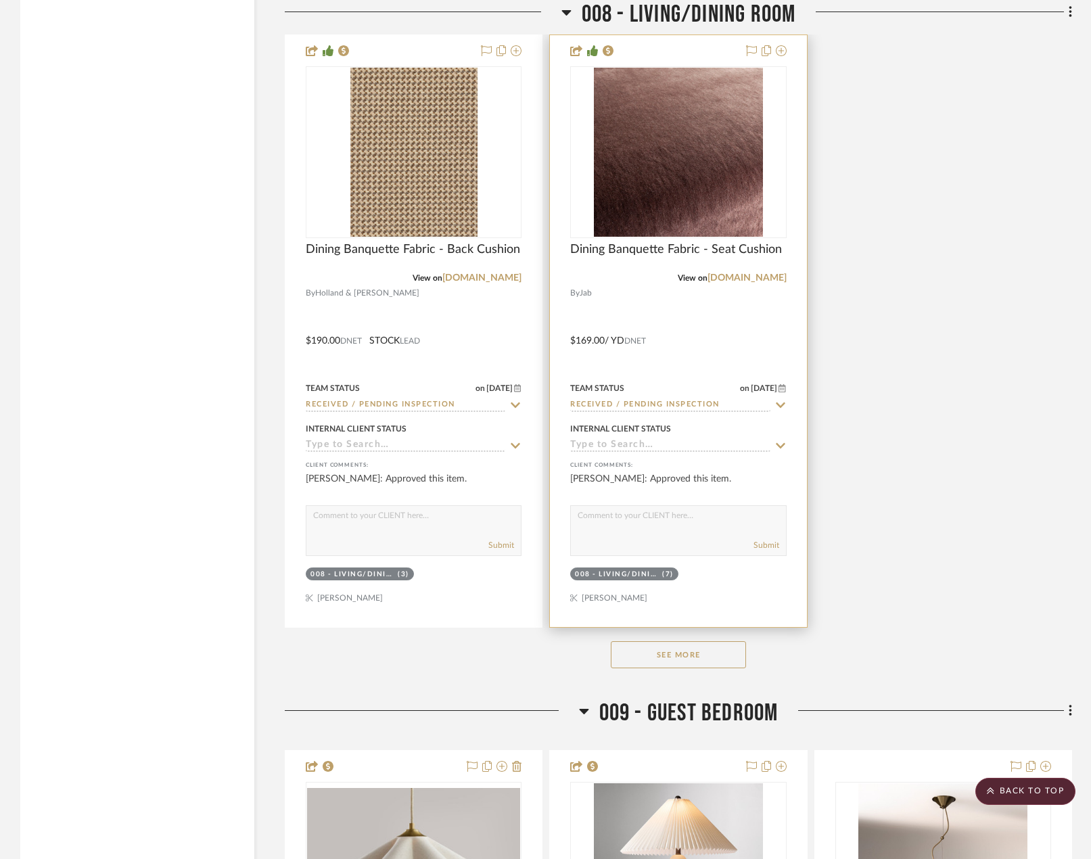
click at [730, 375] on div at bounding box center [678, 331] width 256 height 592
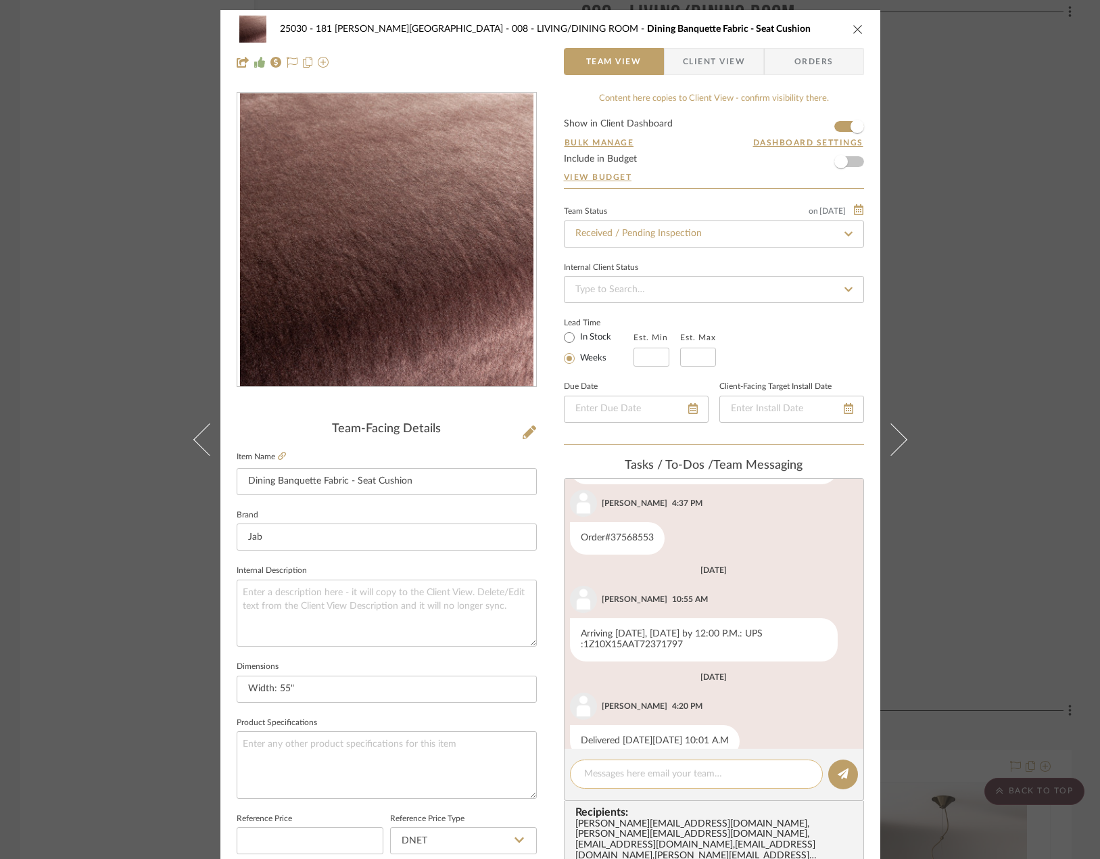
scroll to position [1014, 0]
click at [647, 774] on textarea at bounding box center [696, 774] width 225 height 14
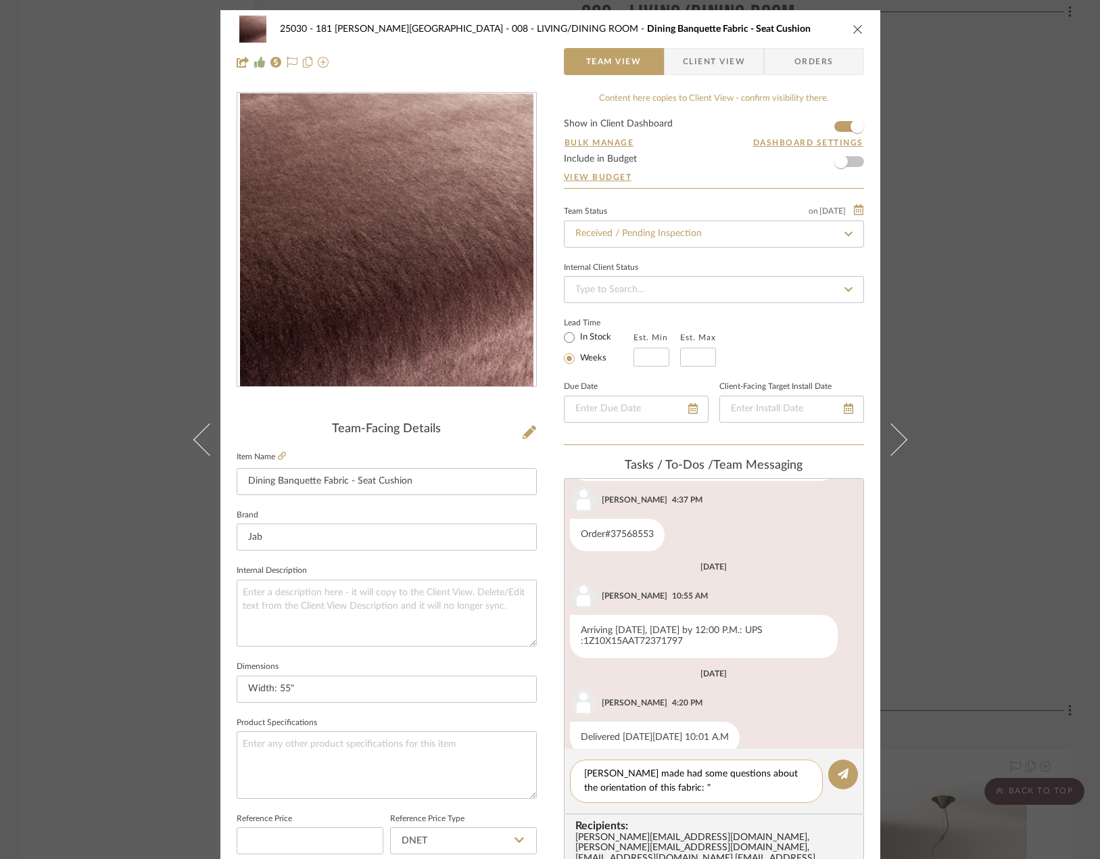
paste textarea "mohair in the fabric for the seat cushion runs down the direction of the roll. …"
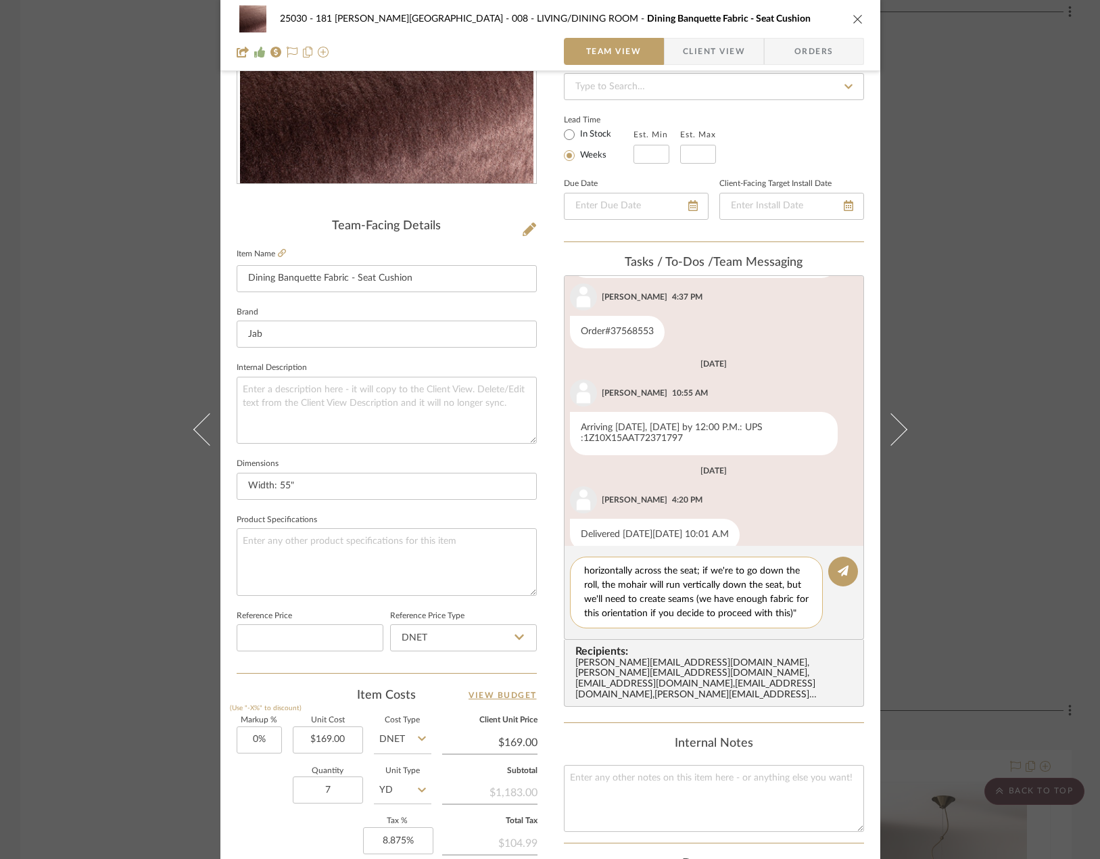
scroll to position [71, 0]
type textarea "Edgewood made had some questions about the orientation of this fabric: "mohair …"
click at [839, 565] on icon at bounding box center [843, 570] width 11 height 11
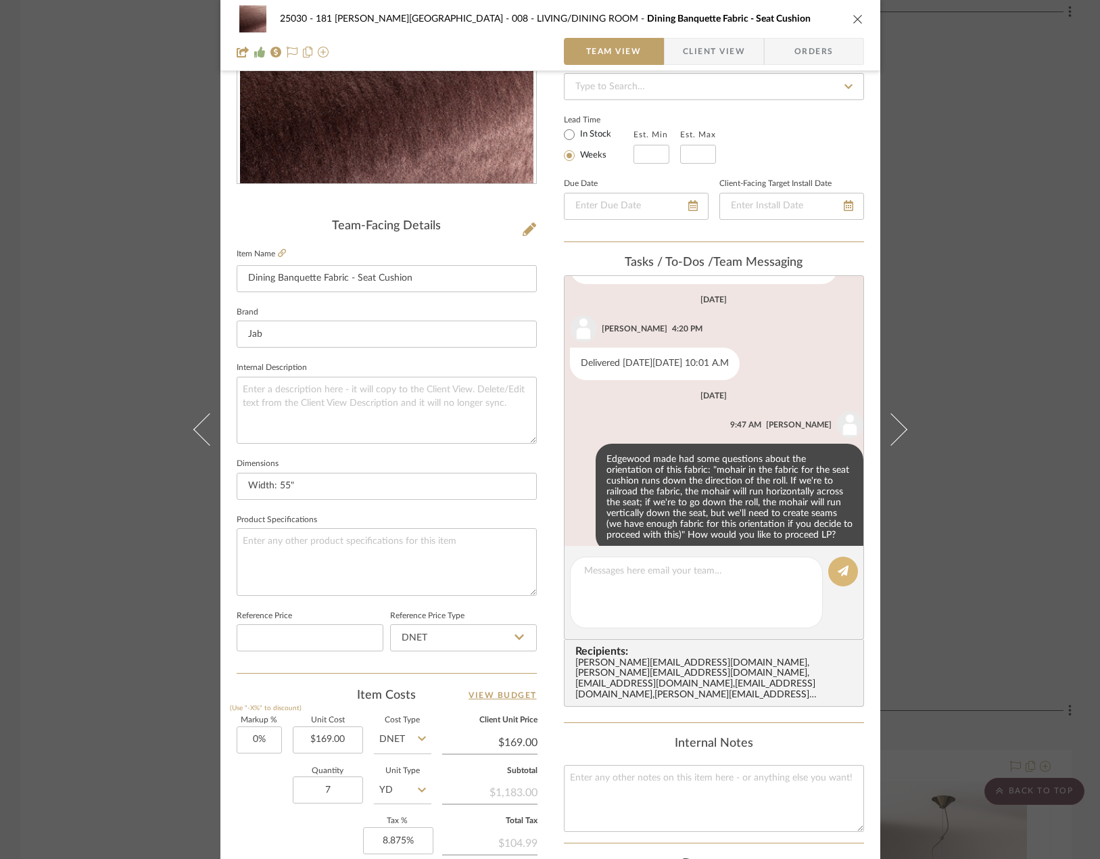
scroll to position [1186, 0]
click at [186, 164] on button at bounding box center [202, 429] width 38 height 859
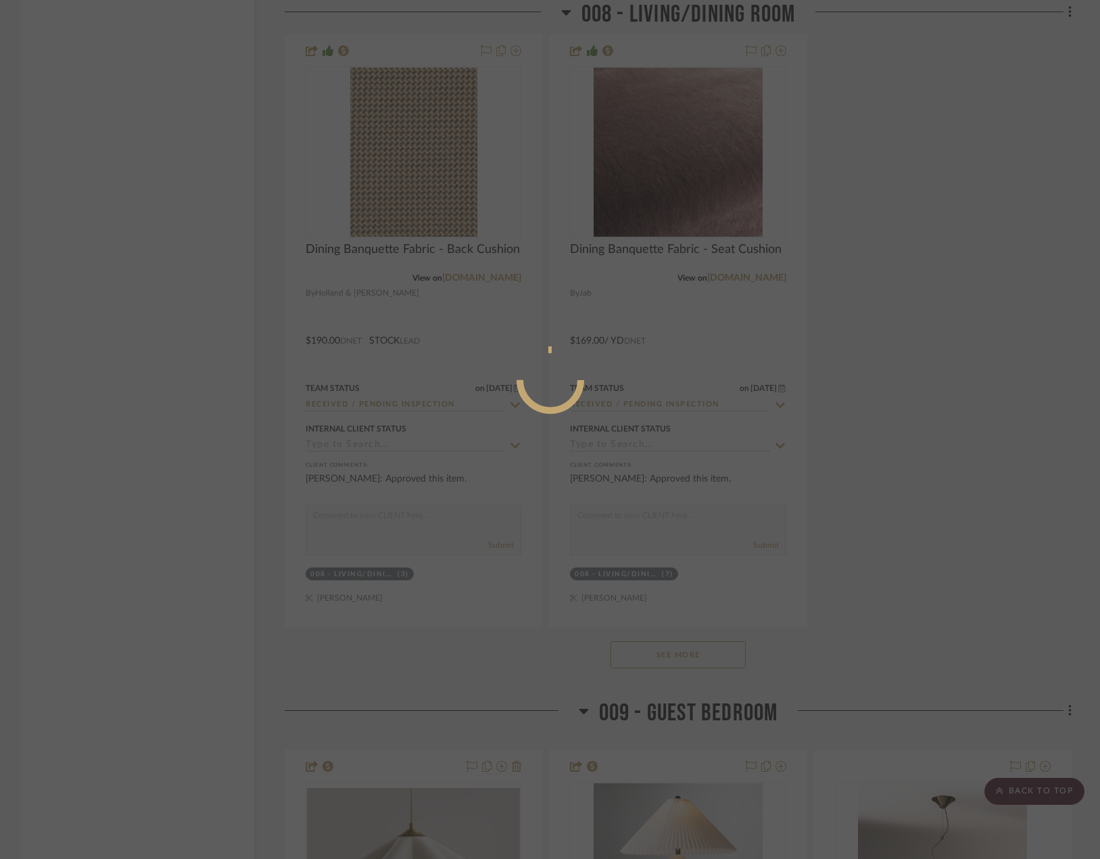
scroll to position [0, 0]
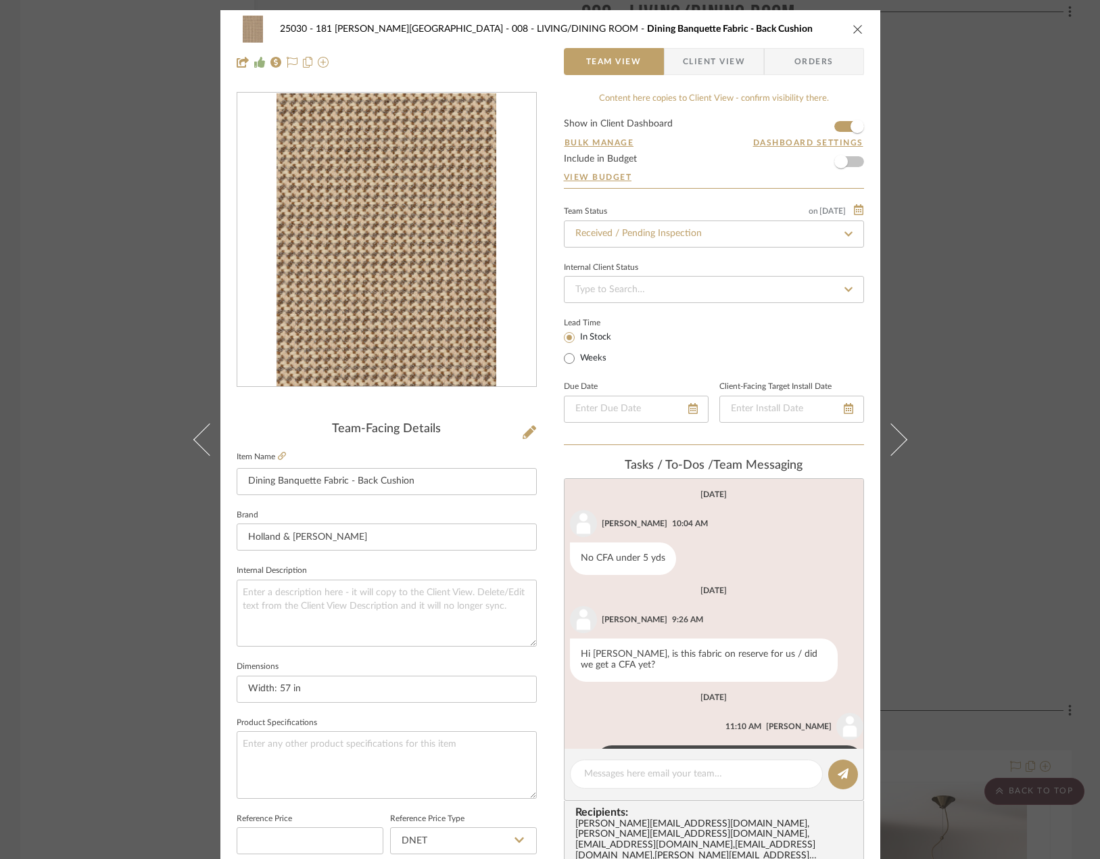
click at [31, 161] on div "25030 - 181 [PERSON_NAME] 008 - LIVING/DINING ROOM Dining Banquette Fabric - Ba…" at bounding box center [550, 429] width 1100 height 859
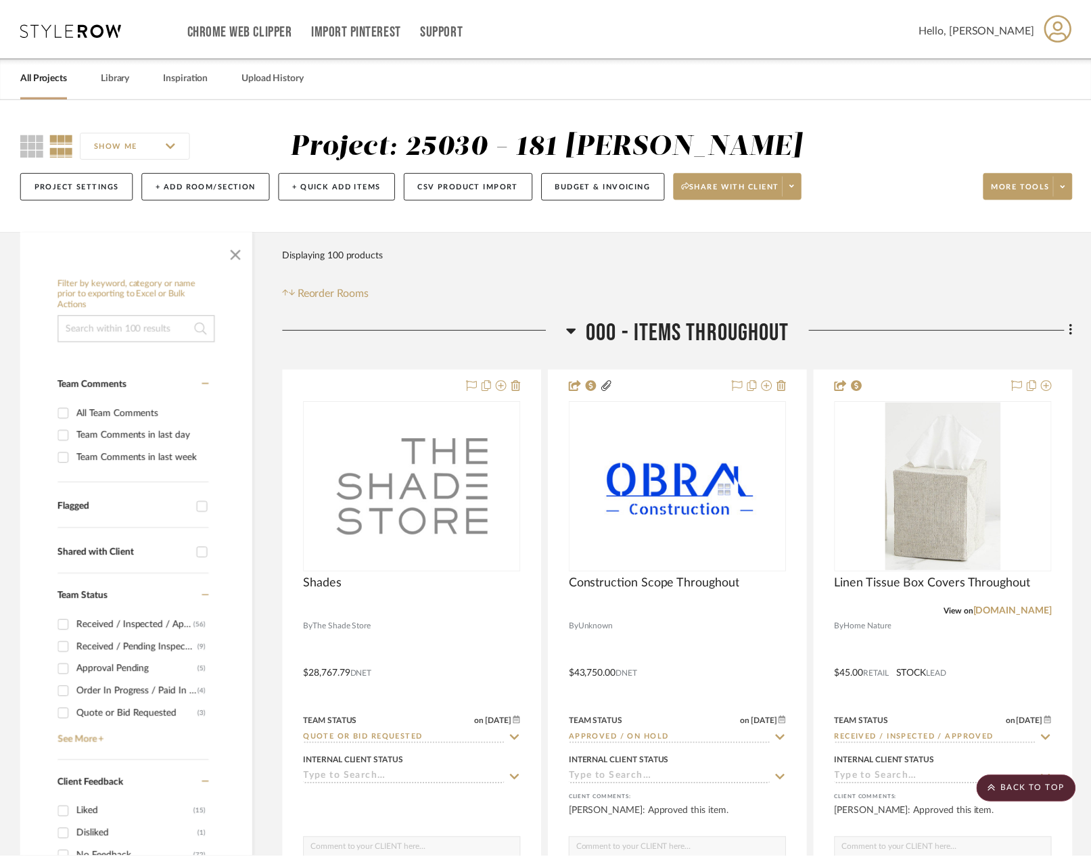
scroll to position [12987, 0]
